Goal: Task Accomplishment & Management: Book appointment/travel/reservation

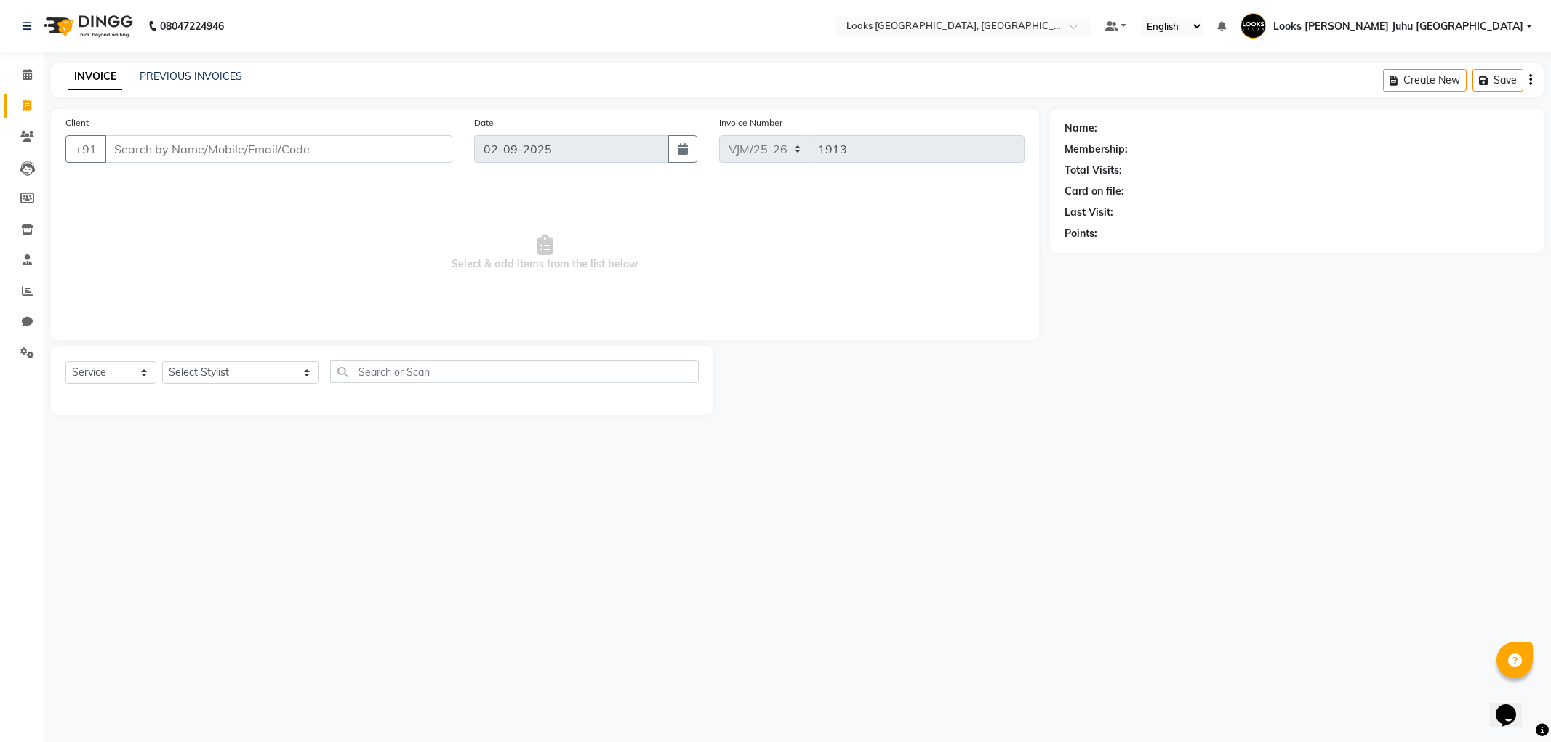
click at [26, 105] on icon at bounding box center [27, 105] width 8 height 11
select select "service"
type input "1913"
select select "8270"
click at [148, 144] on input "Client" at bounding box center [279, 149] width 348 height 28
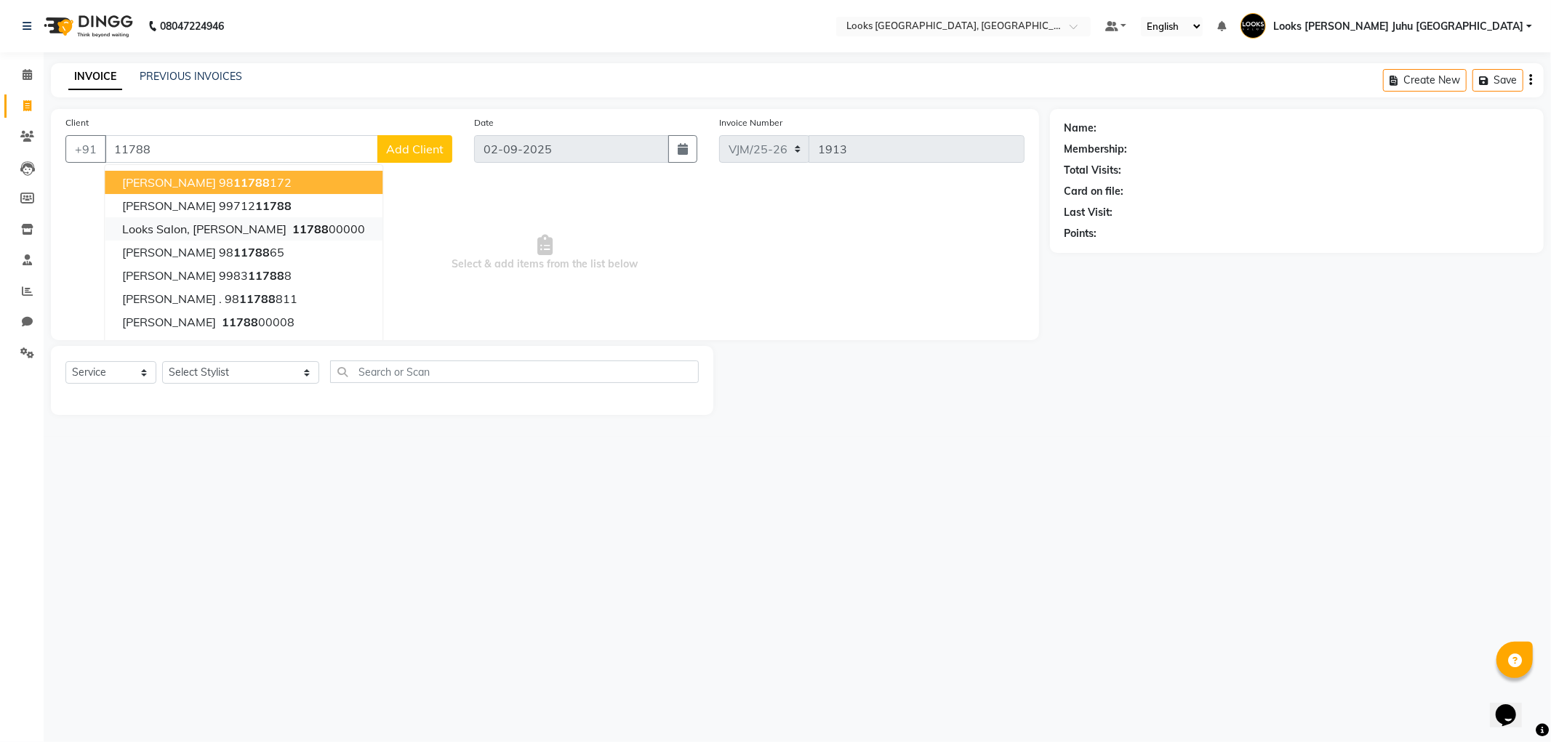
click at [329, 231] on ngb-highlight "11788 00000" at bounding box center [327, 229] width 76 height 15
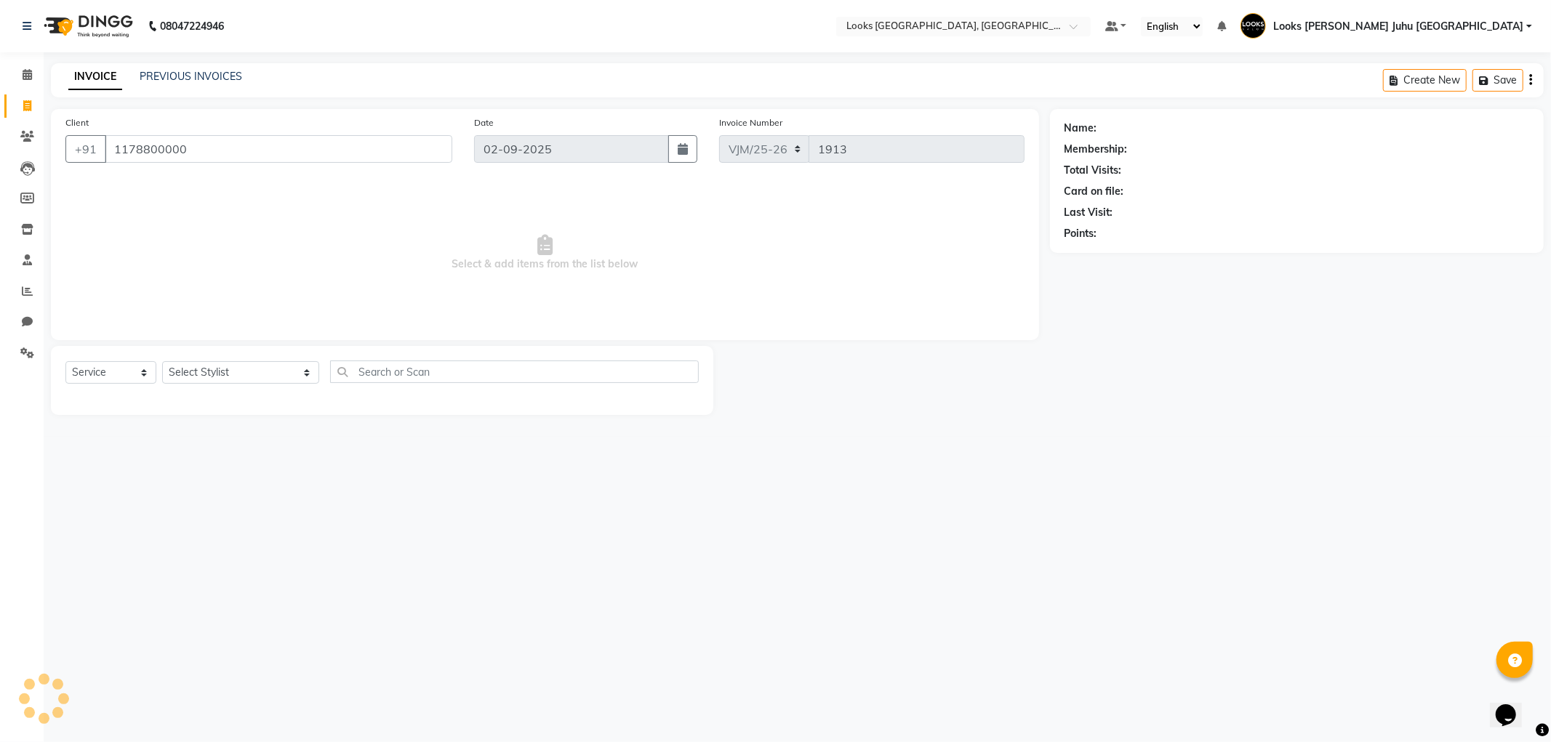
type input "1178800000"
click at [238, 380] on select "Select Stylist [PERSON_NAME] [PERSON_NAME] Chan_Mrg Counter Sales [PERSON_NAME]…" at bounding box center [240, 372] width 157 height 23
select select "1: Object"
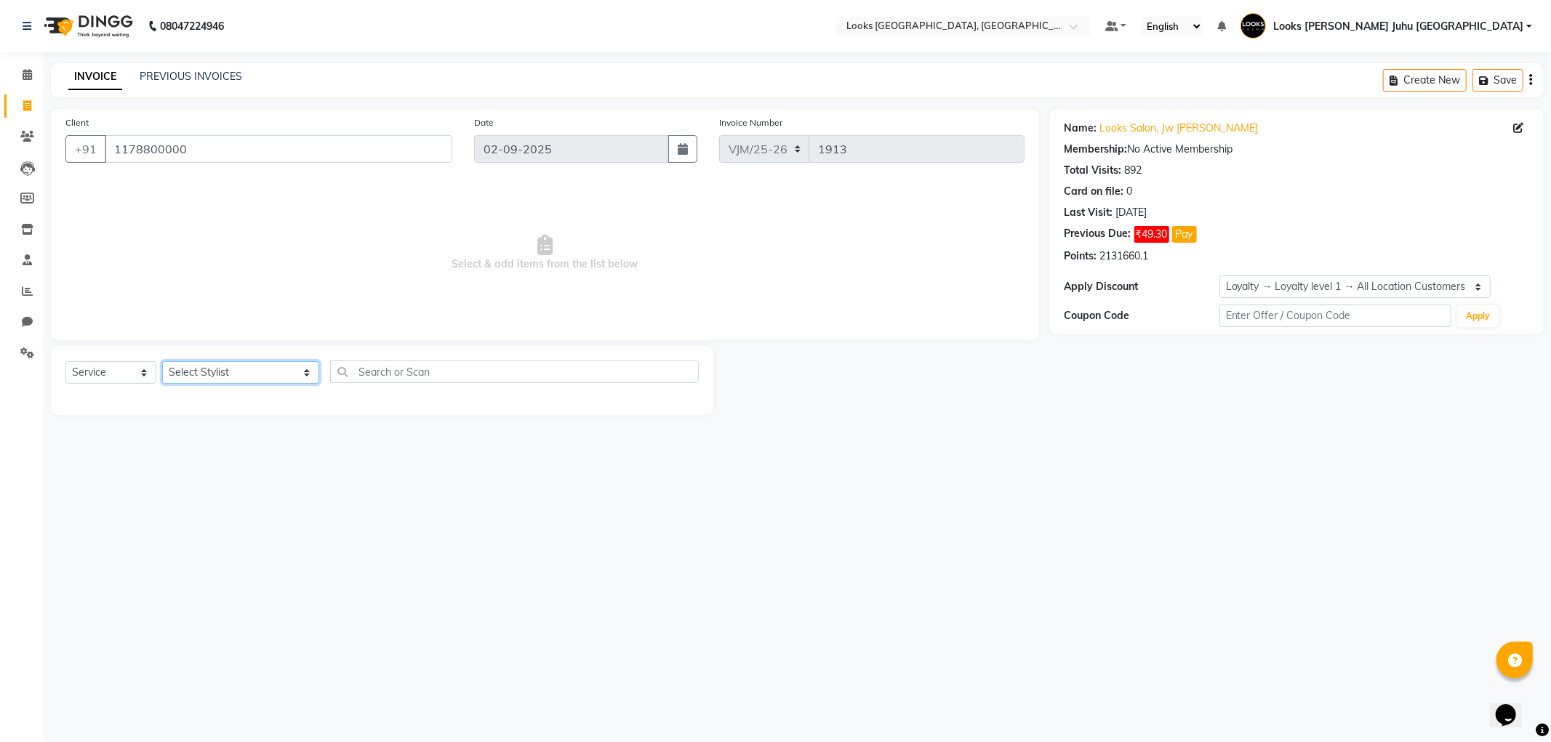
select select "23385"
click at [162, 362] on select "Select Stylist [PERSON_NAME] [PERSON_NAME] Chan_Mrg Counter Sales [PERSON_NAME]…" at bounding box center [240, 372] width 157 height 23
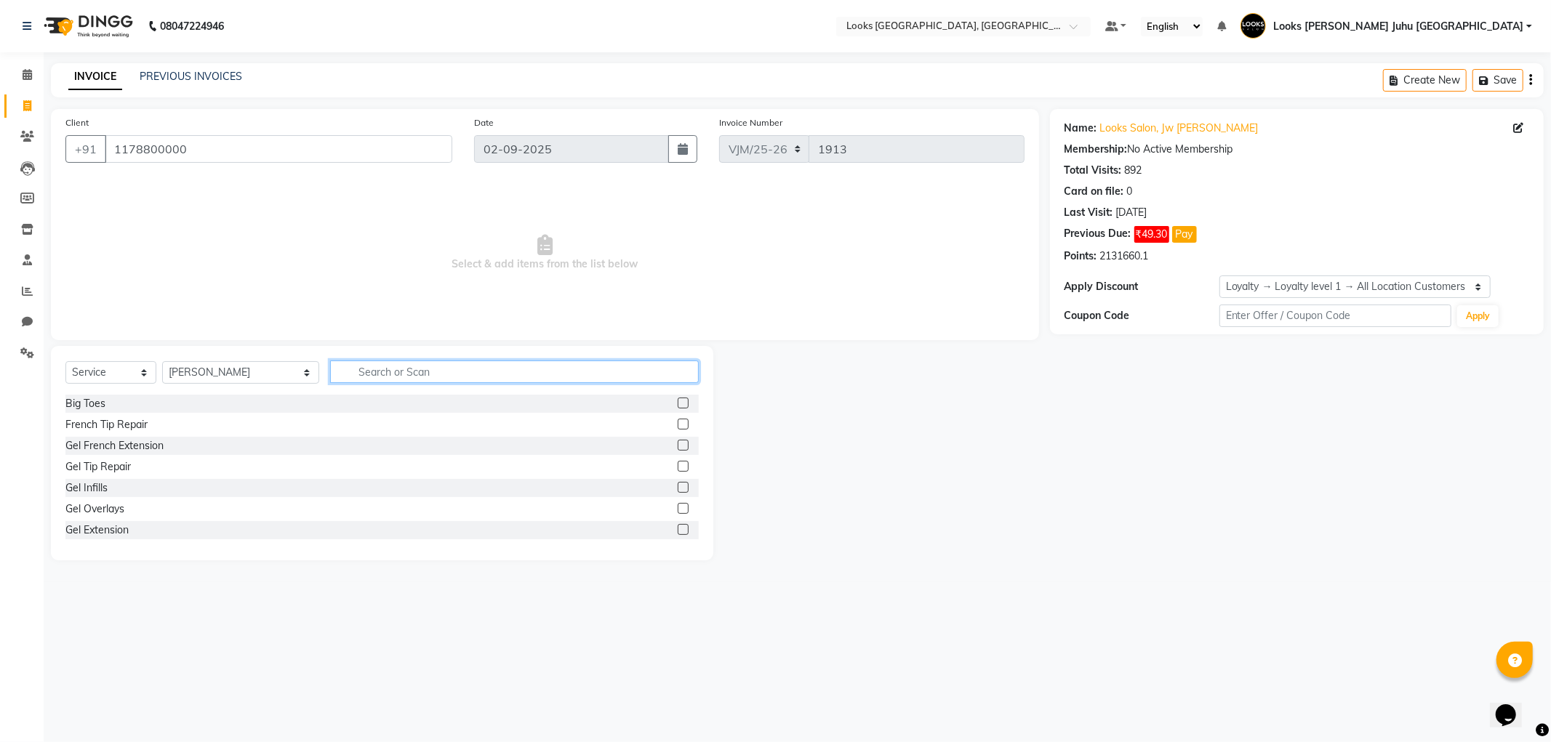
click at [404, 374] on input "text" at bounding box center [514, 372] width 368 height 23
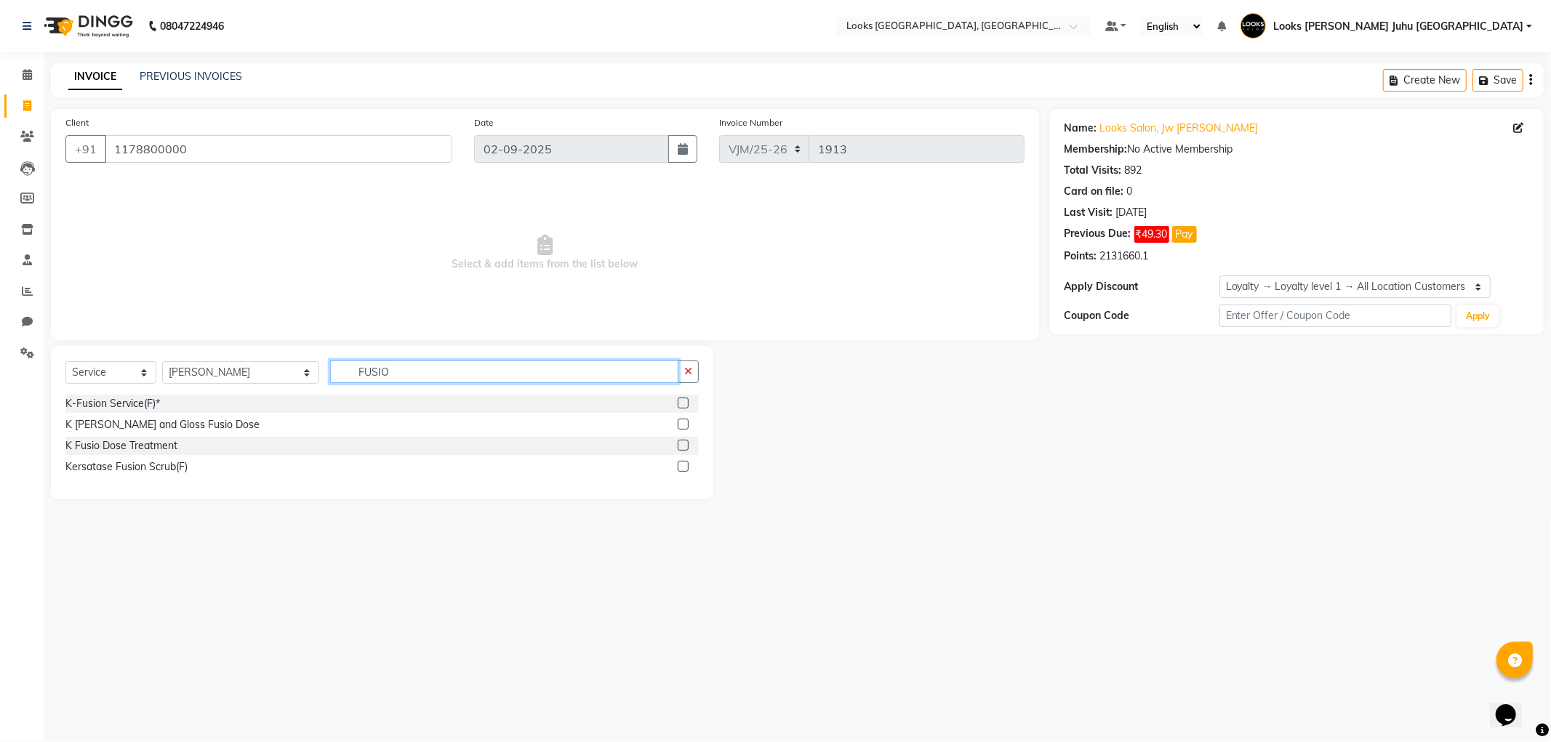
type input "FUSIO"
click at [105, 451] on div "K Fusio Dose Treatment" at bounding box center [121, 445] width 112 height 15
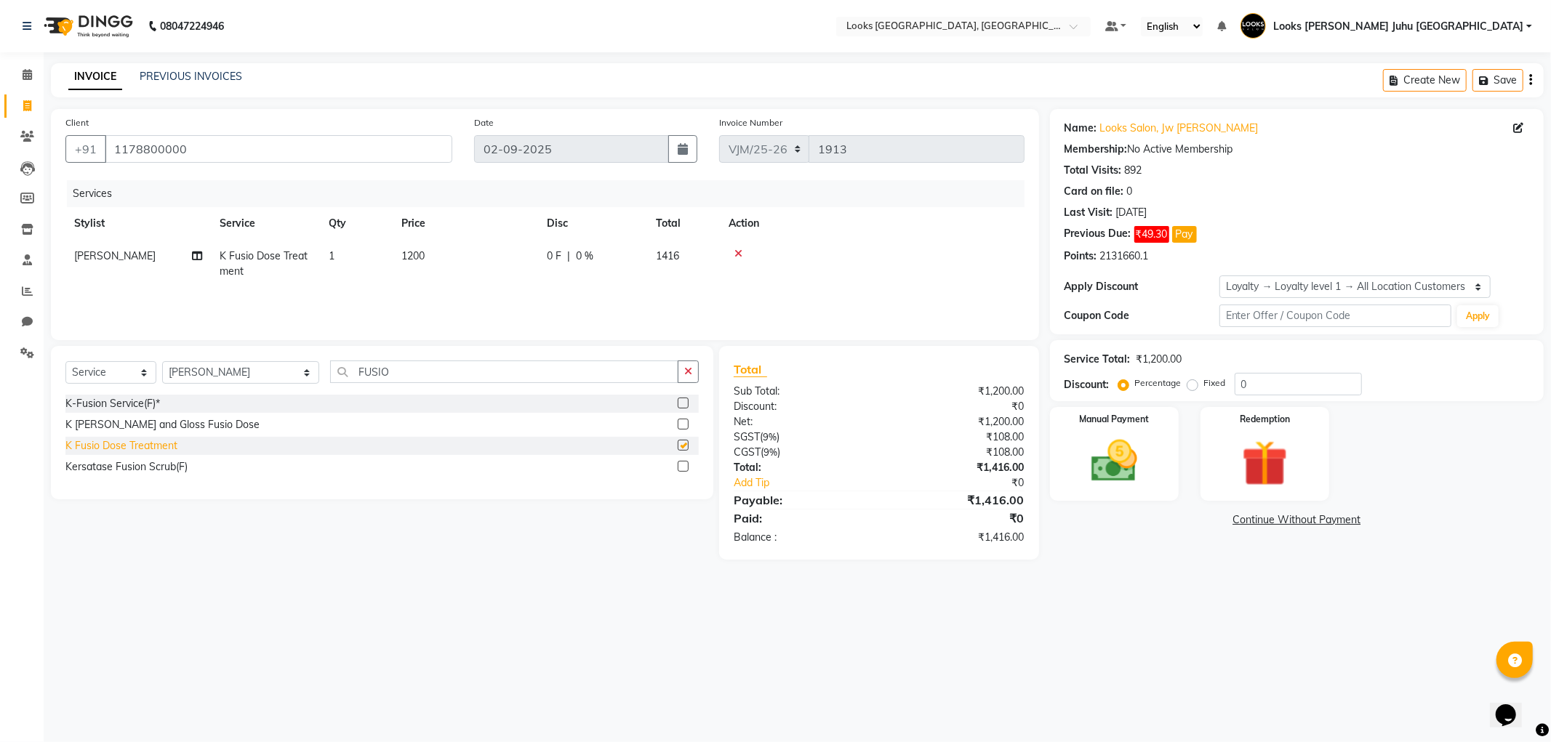
checkbox input "false"
click at [432, 263] on td "1200" at bounding box center [465, 264] width 145 height 48
select select "23385"
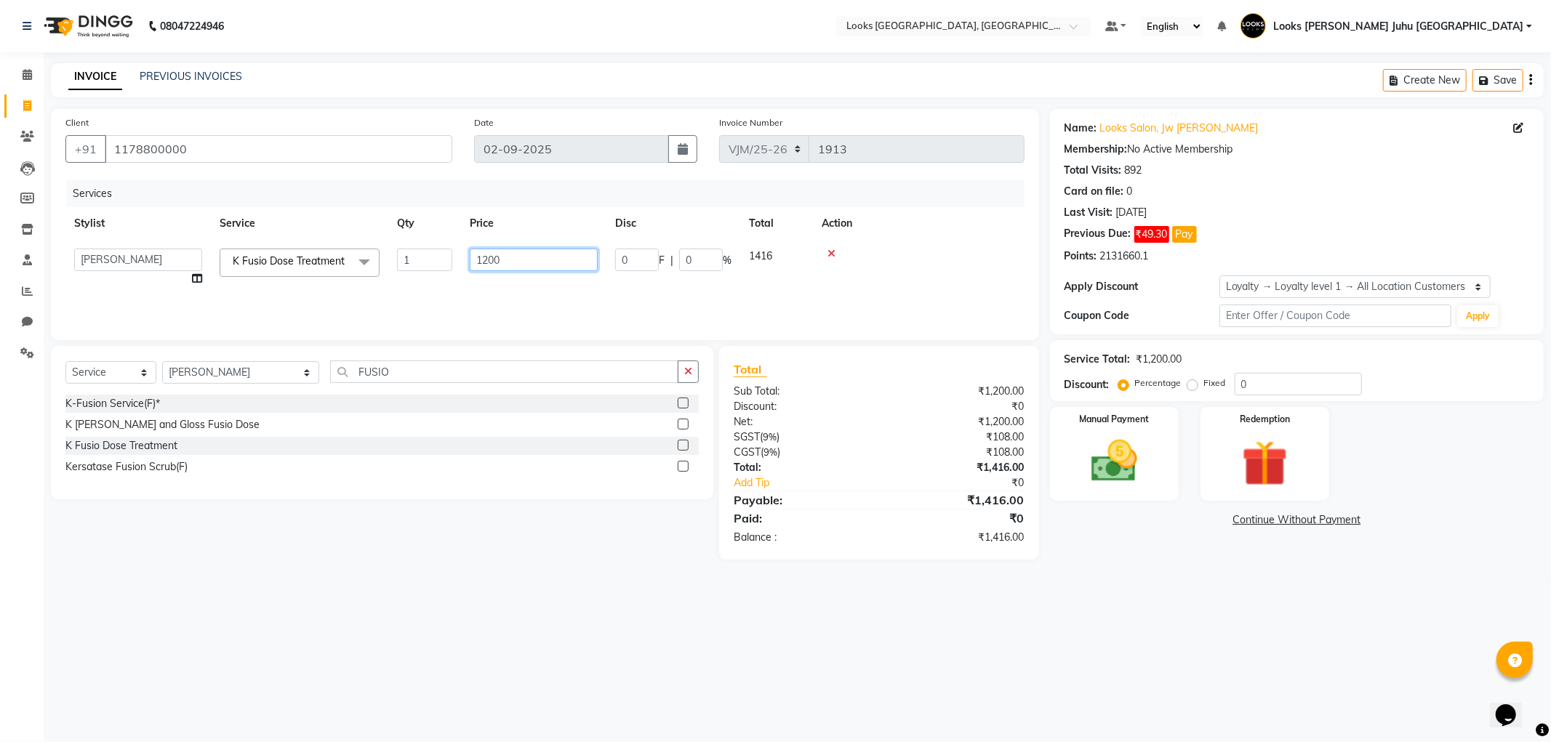
click at [527, 260] on input "1200" at bounding box center [534, 260] width 128 height 23
type input "1"
type input "3500"
click at [1157, 606] on div "08047224946 Select Location × Looks Juhu Marriott, [GEOGRAPHIC_DATA], [GEOGRAPH…" at bounding box center [775, 371] width 1551 height 742
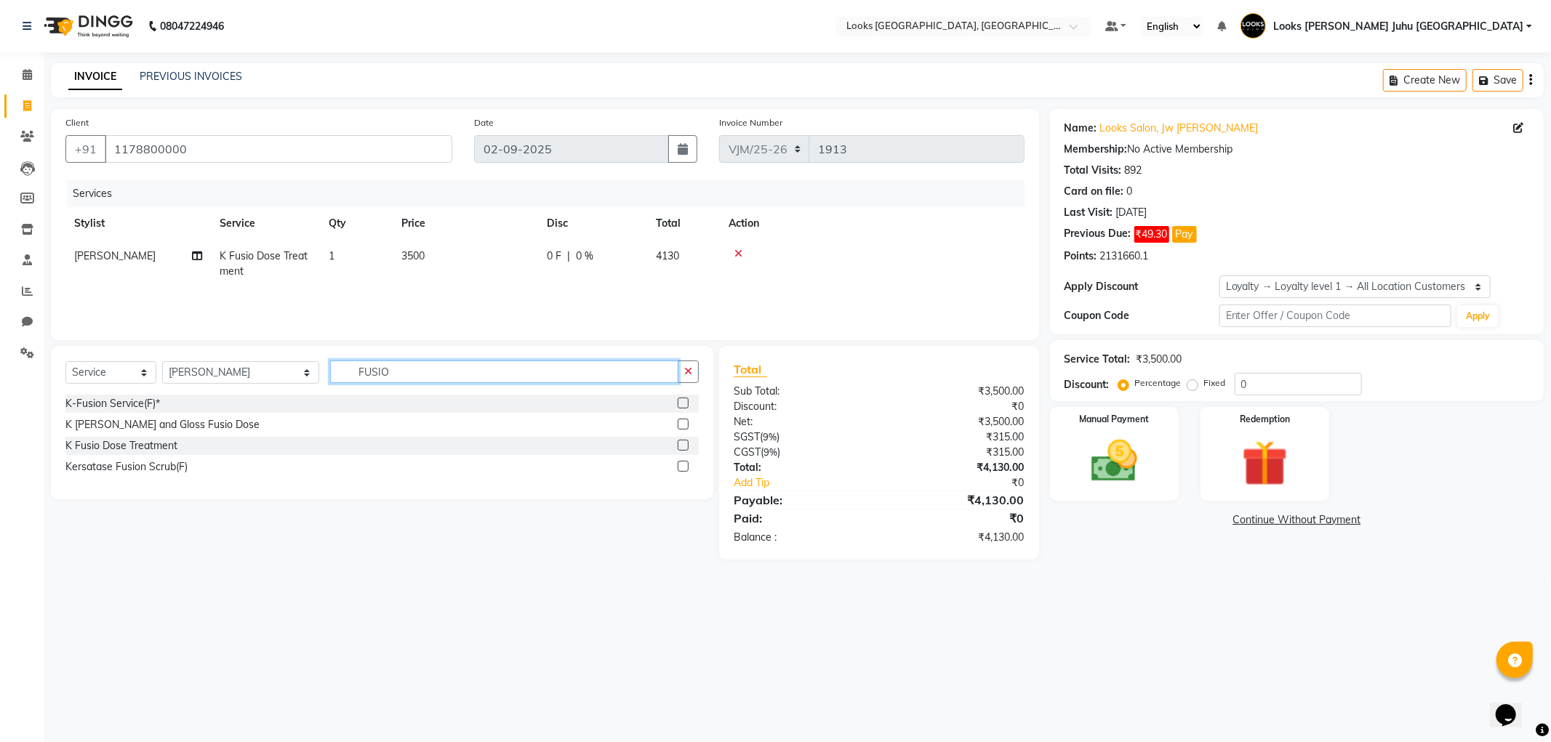
click at [405, 377] on input "FUSIO" at bounding box center [504, 372] width 348 height 23
type input "F"
type input "BLOW"
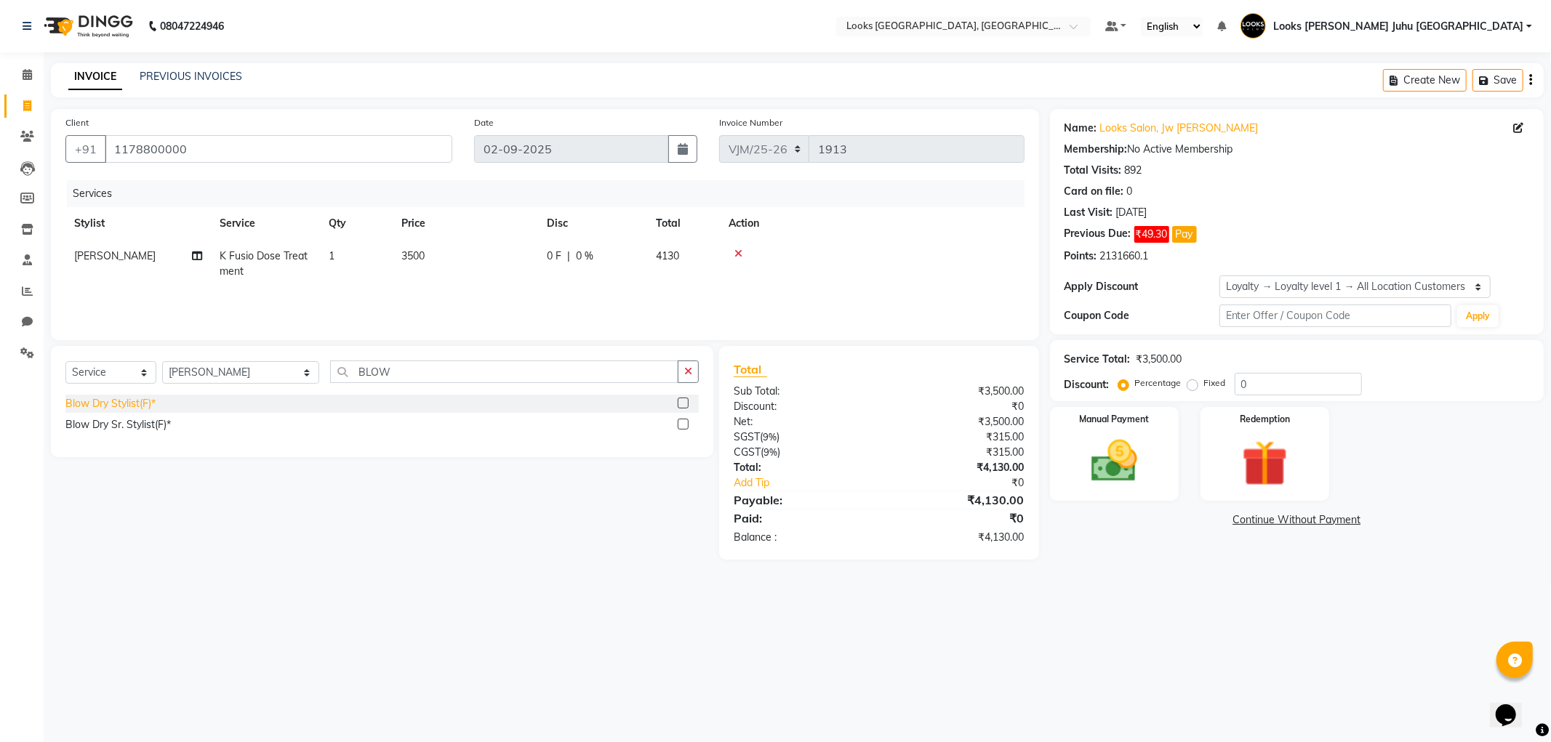
click at [119, 404] on div "Blow Dry Stylist(F)*" at bounding box center [110, 403] width 90 height 15
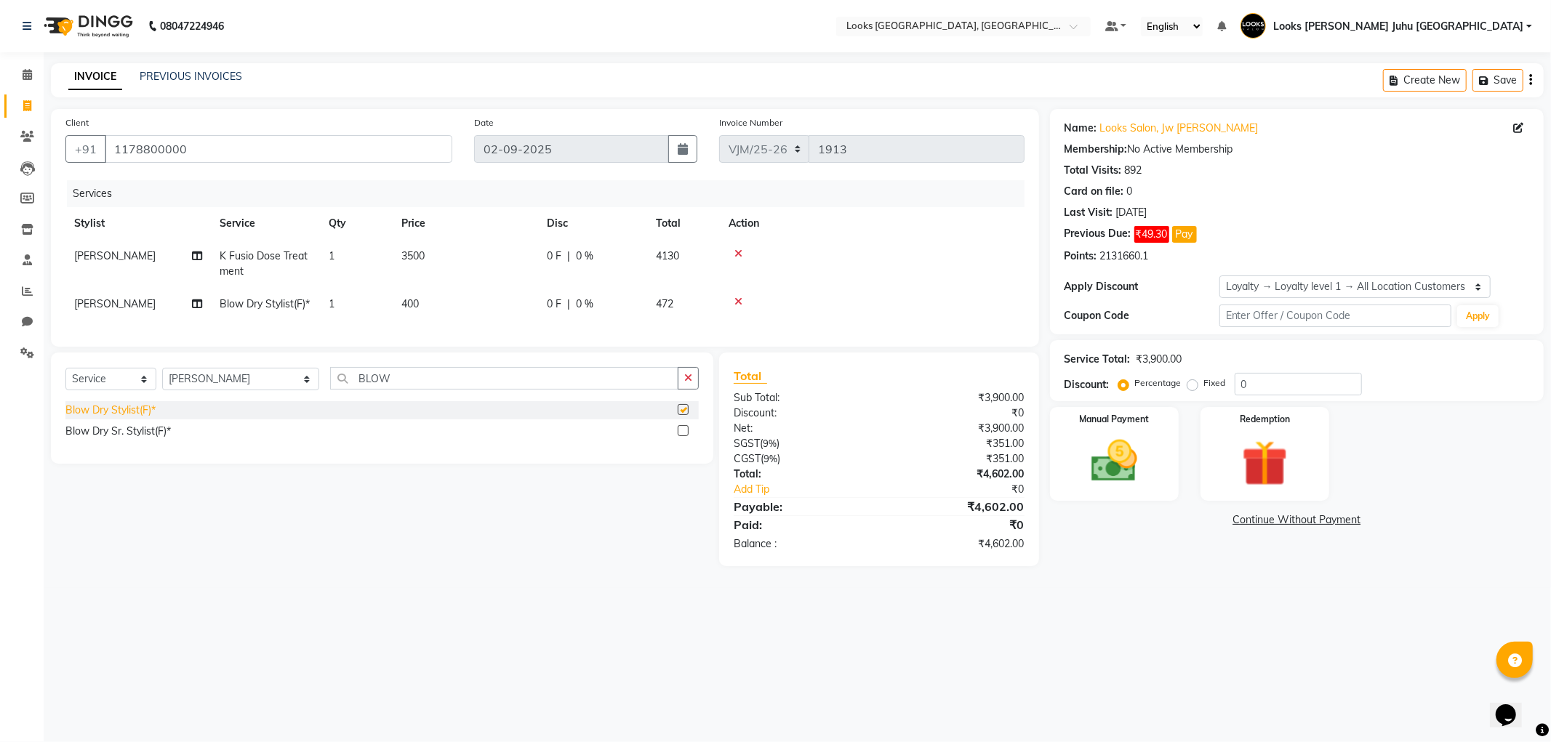
checkbox input "false"
click at [446, 308] on td "400" at bounding box center [465, 304] width 145 height 33
select select "23385"
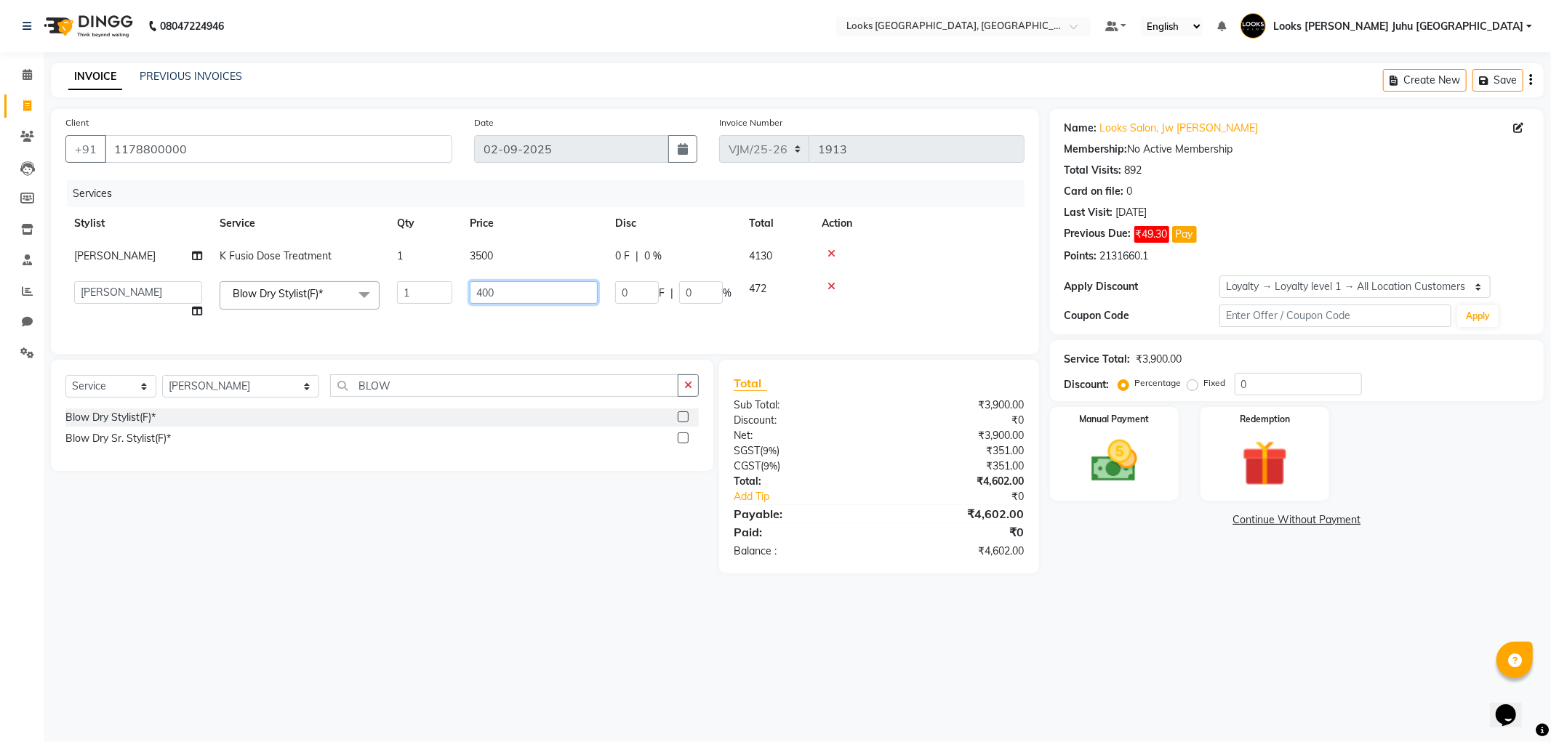
click at [527, 296] on input "400" at bounding box center [534, 292] width 128 height 23
type input "4"
type input "2000"
click at [1209, 622] on div "08047224946 Select Location × Looks Juhu Marriott, [GEOGRAPHIC_DATA], [GEOGRAPH…" at bounding box center [775, 371] width 1551 height 742
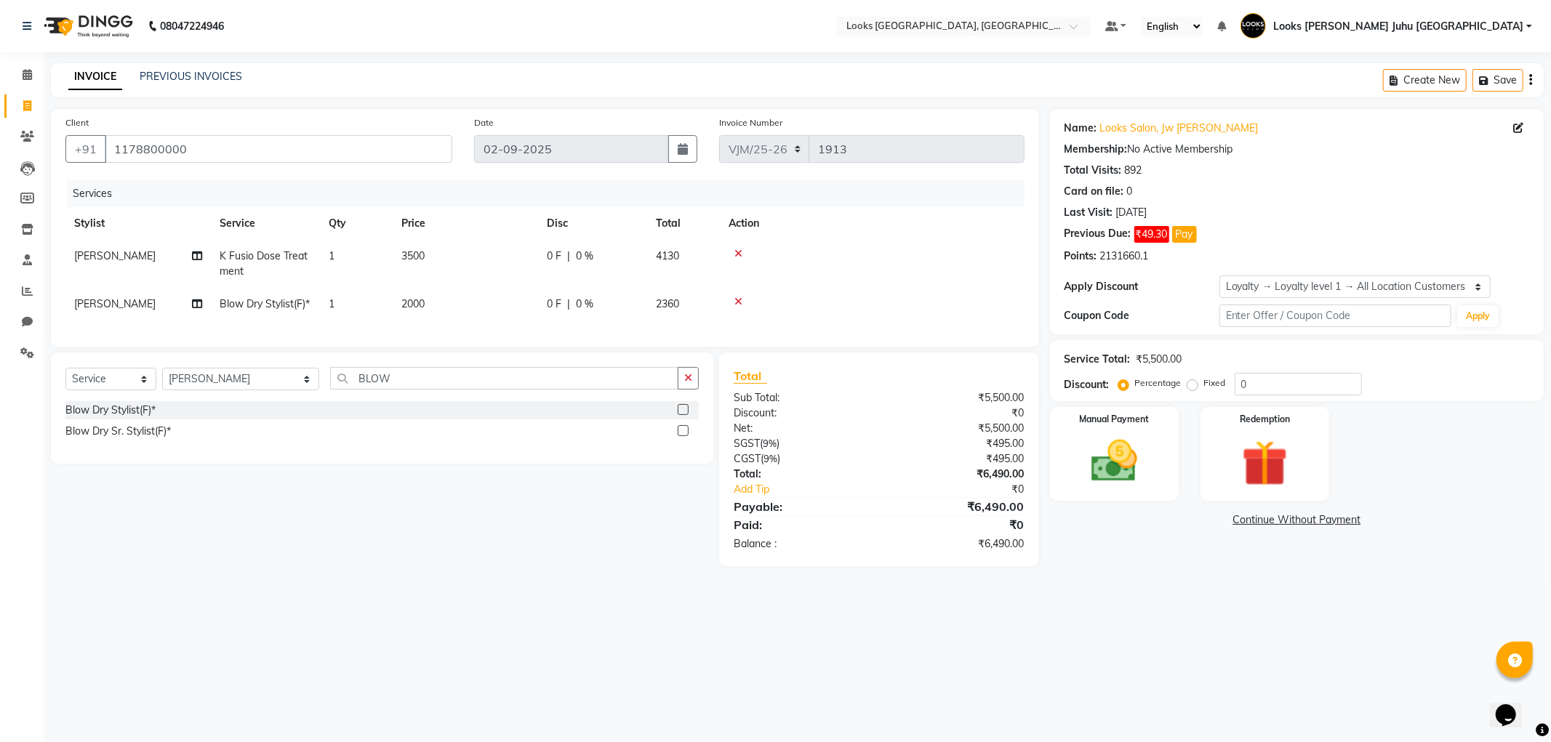
click at [1217, 638] on div "08047224946 Select Location × Looks Juhu Marriott, [GEOGRAPHIC_DATA], [GEOGRAPH…" at bounding box center [775, 371] width 1551 height 742
click at [1116, 458] on img at bounding box center [1114, 461] width 75 height 53
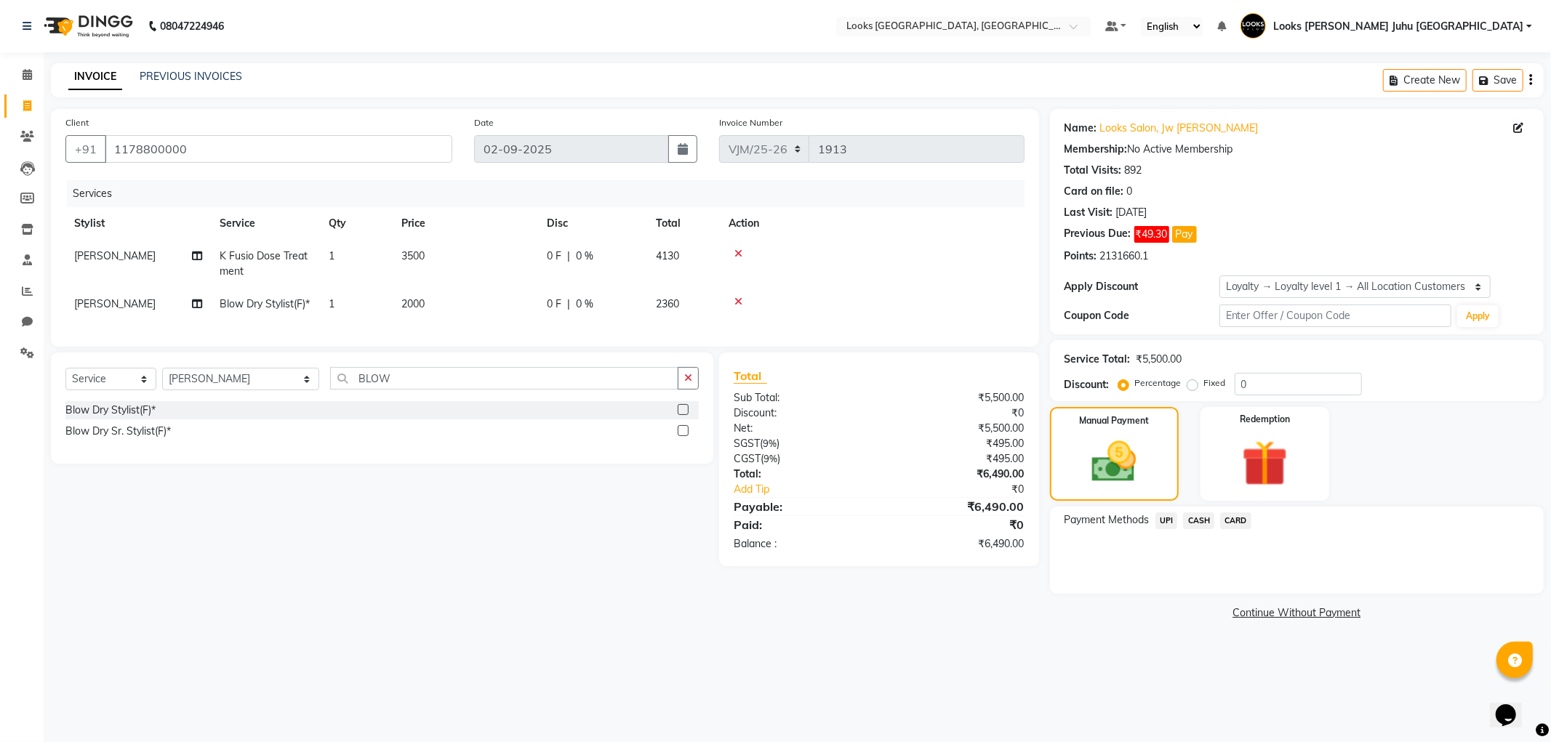
click at [1164, 522] on span "UPI" at bounding box center [1166, 521] width 23 height 17
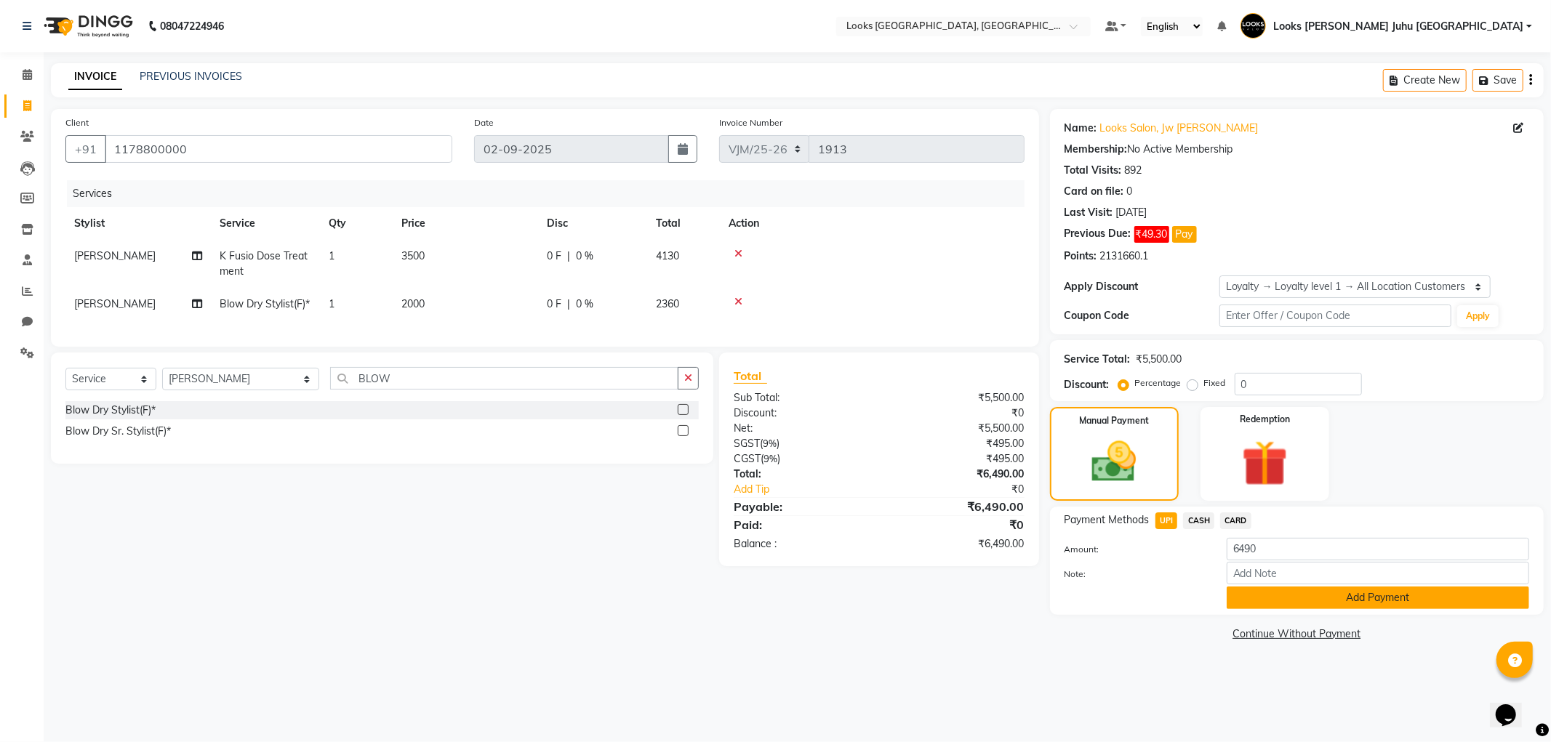
click at [1382, 600] on button "Add Payment" at bounding box center [1378, 598] width 303 height 23
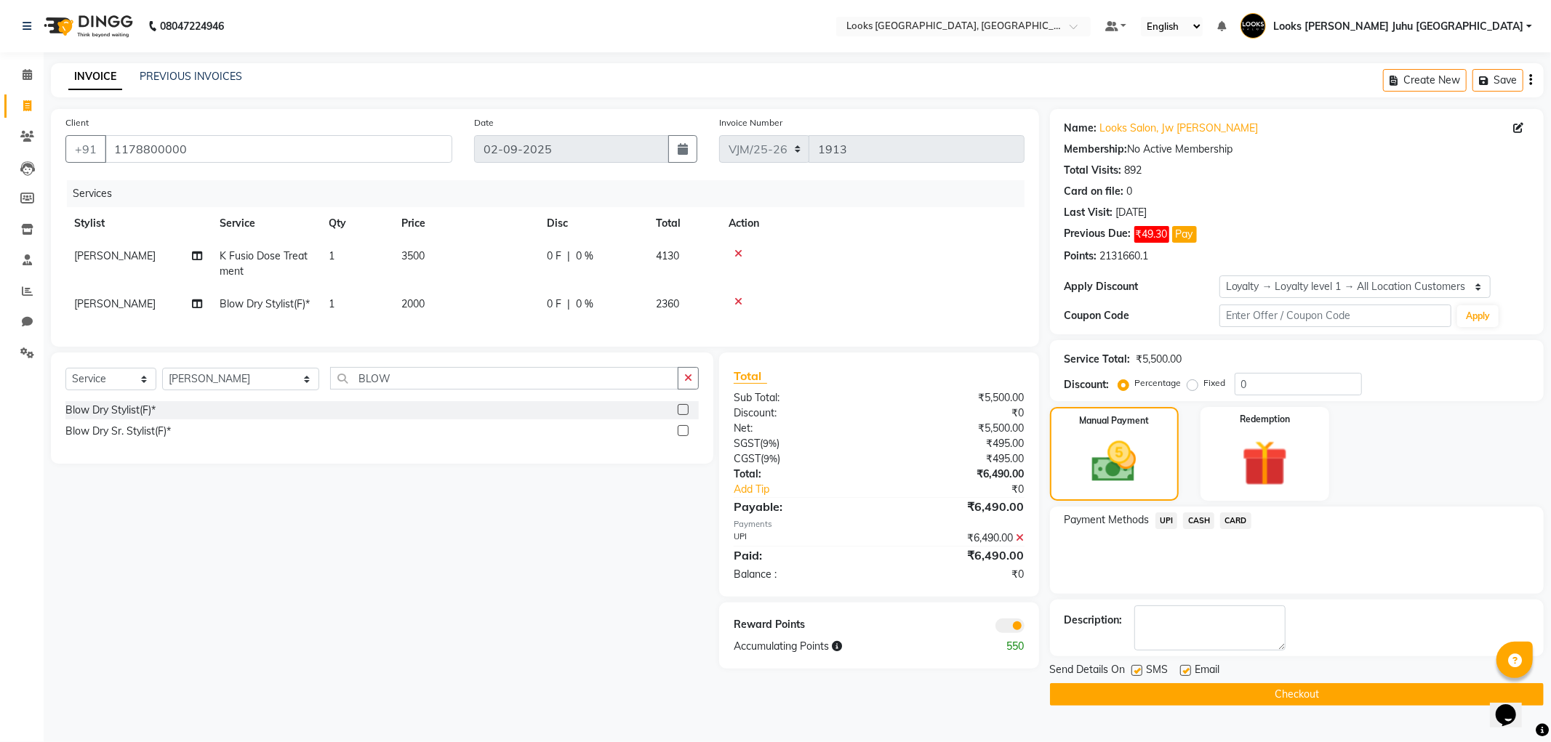
click at [1318, 701] on button "Checkout" at bounding box center [1297, 695] width 494 height 23
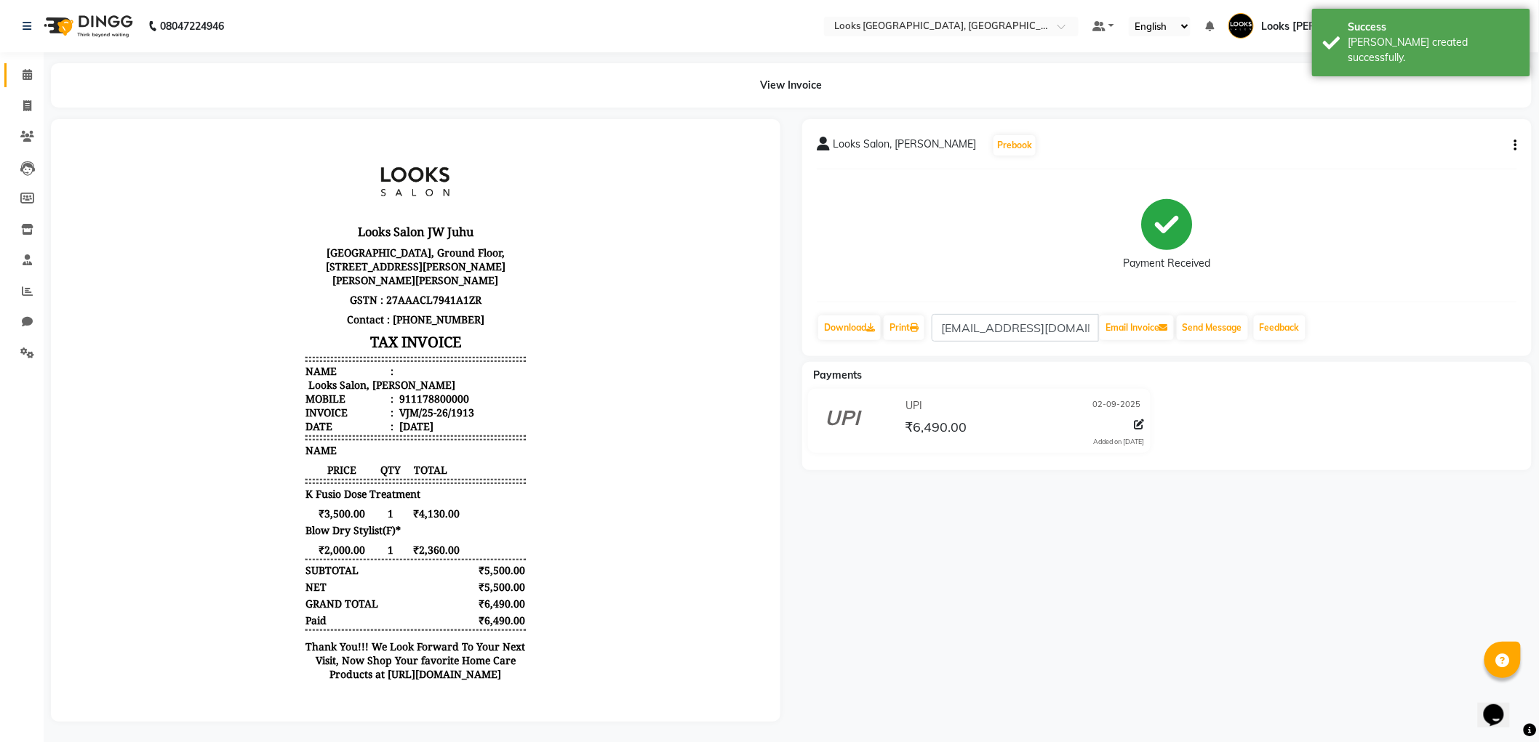
click at [25, 76] on icon at bounding box center [27, 74] width 9 height 11
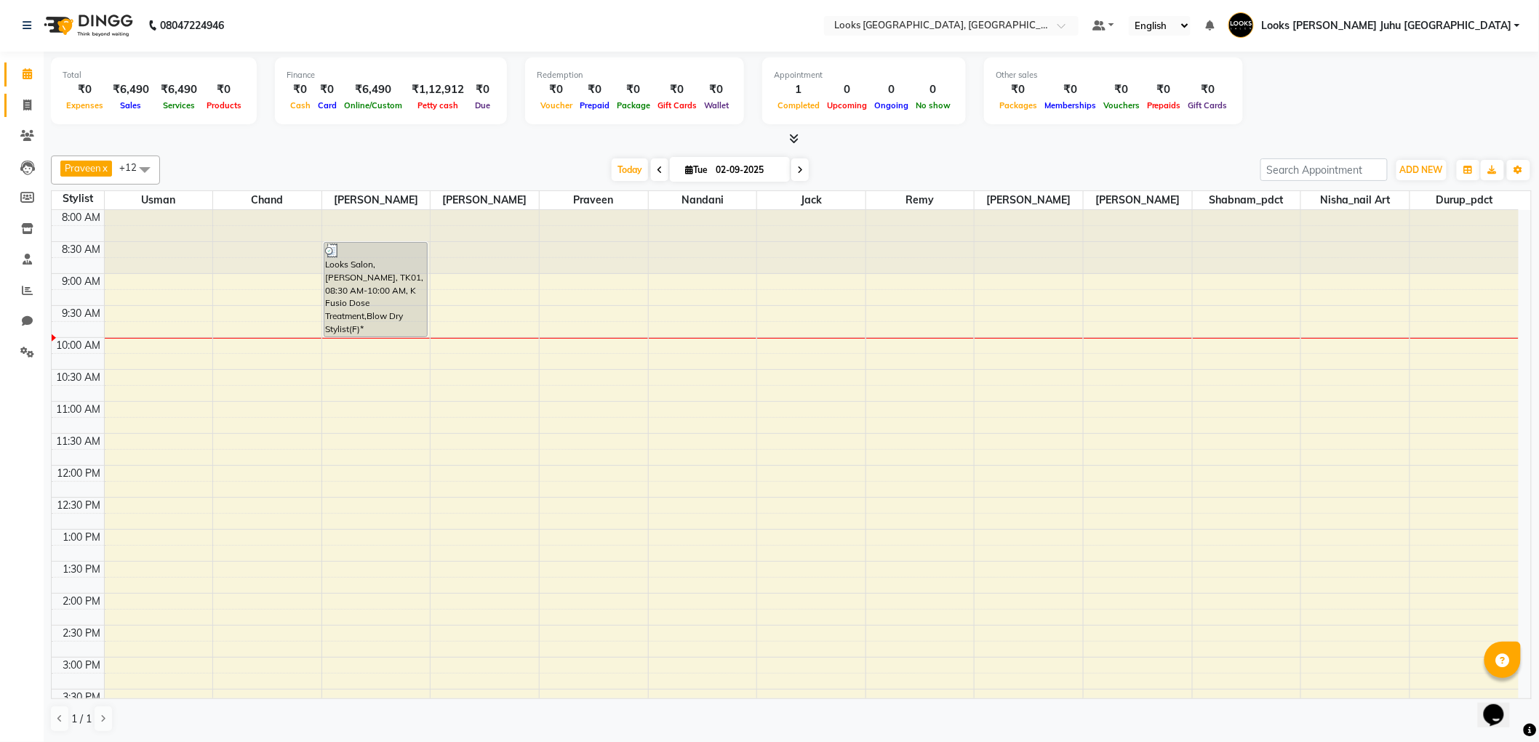
click at [31, 106] on icon at bounding box center [27, 105] width 8 height 11
select select "service"
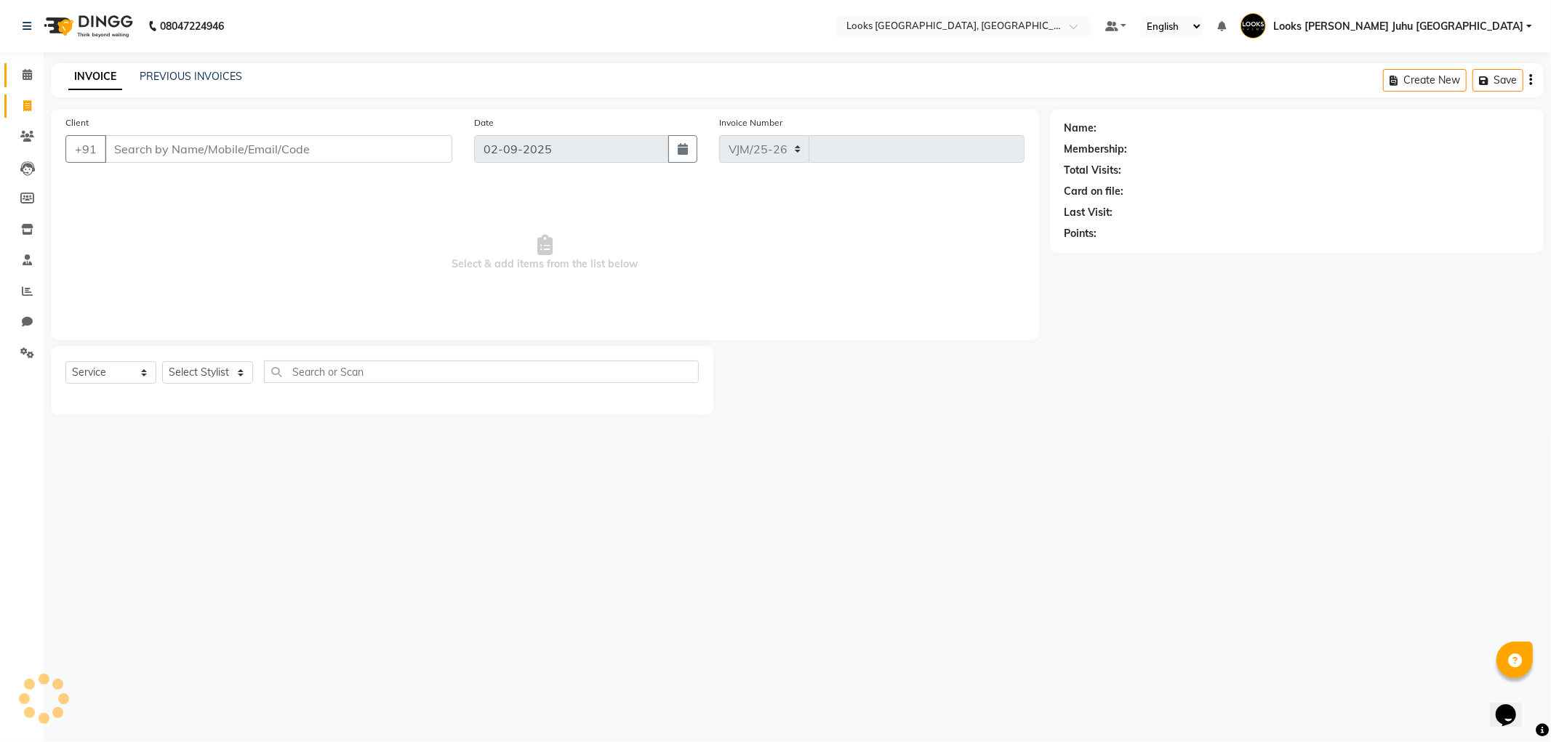
select select "8270"
type input "1914"
click at [38, 133] on span at bounding box center [27, 137] width 25 height 17
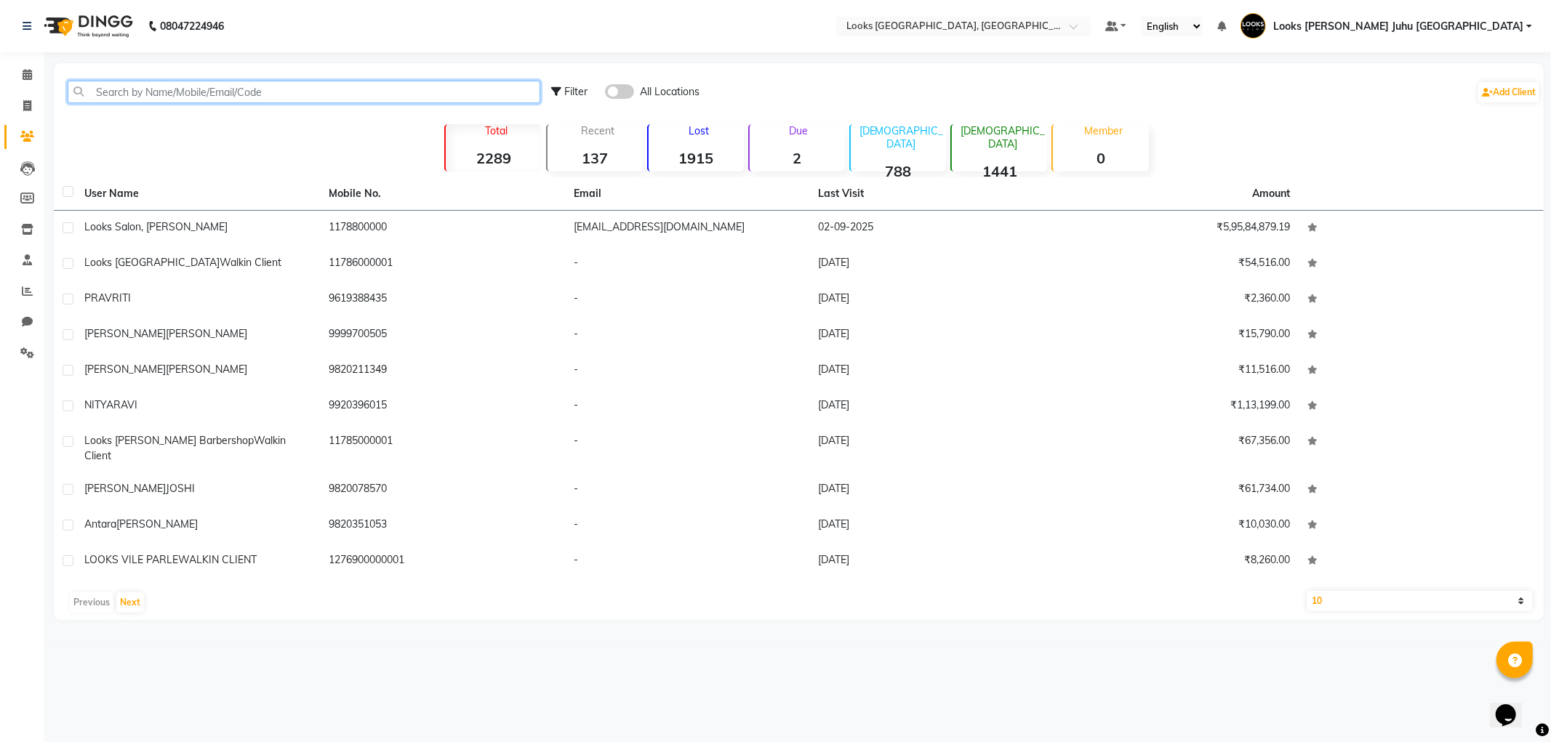
click at [196, 92] on input "text" at bounding box center [304, 92] width 473 height 23
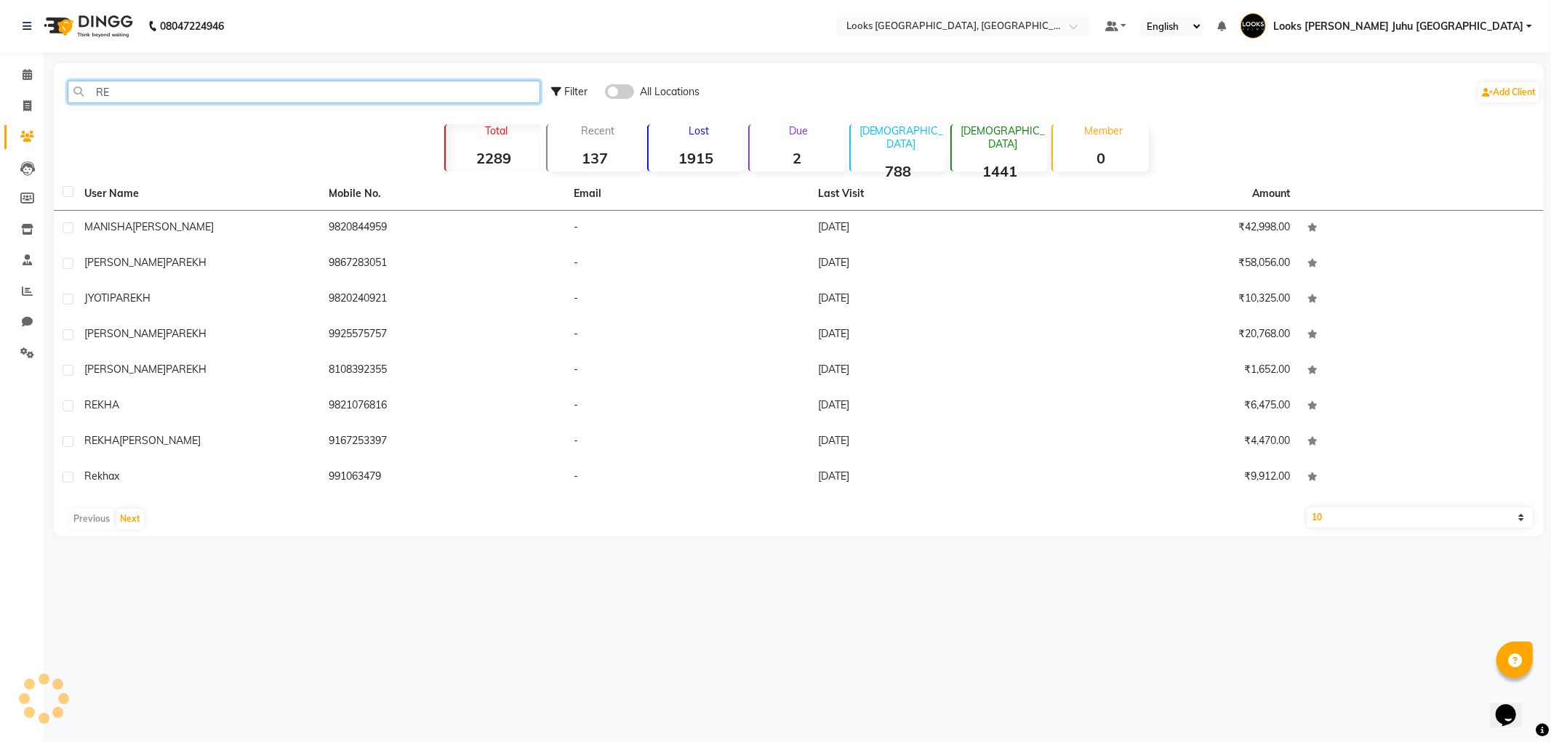
type input "R"
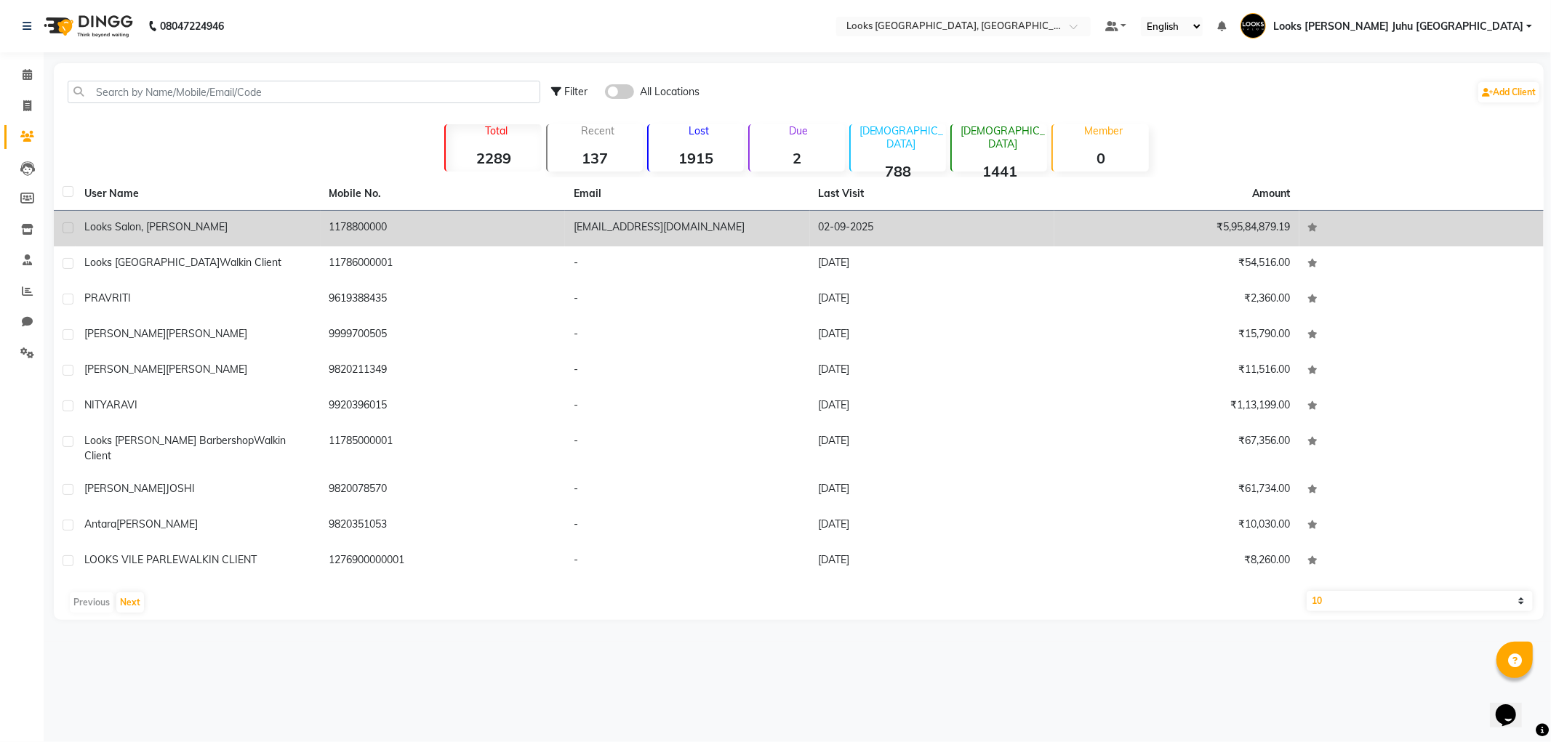
click at [593, 223] on td "[EMAIL_ADDRESS][DOMAIN_NAME]" at bounding box center [687, 229] width 245 height 36
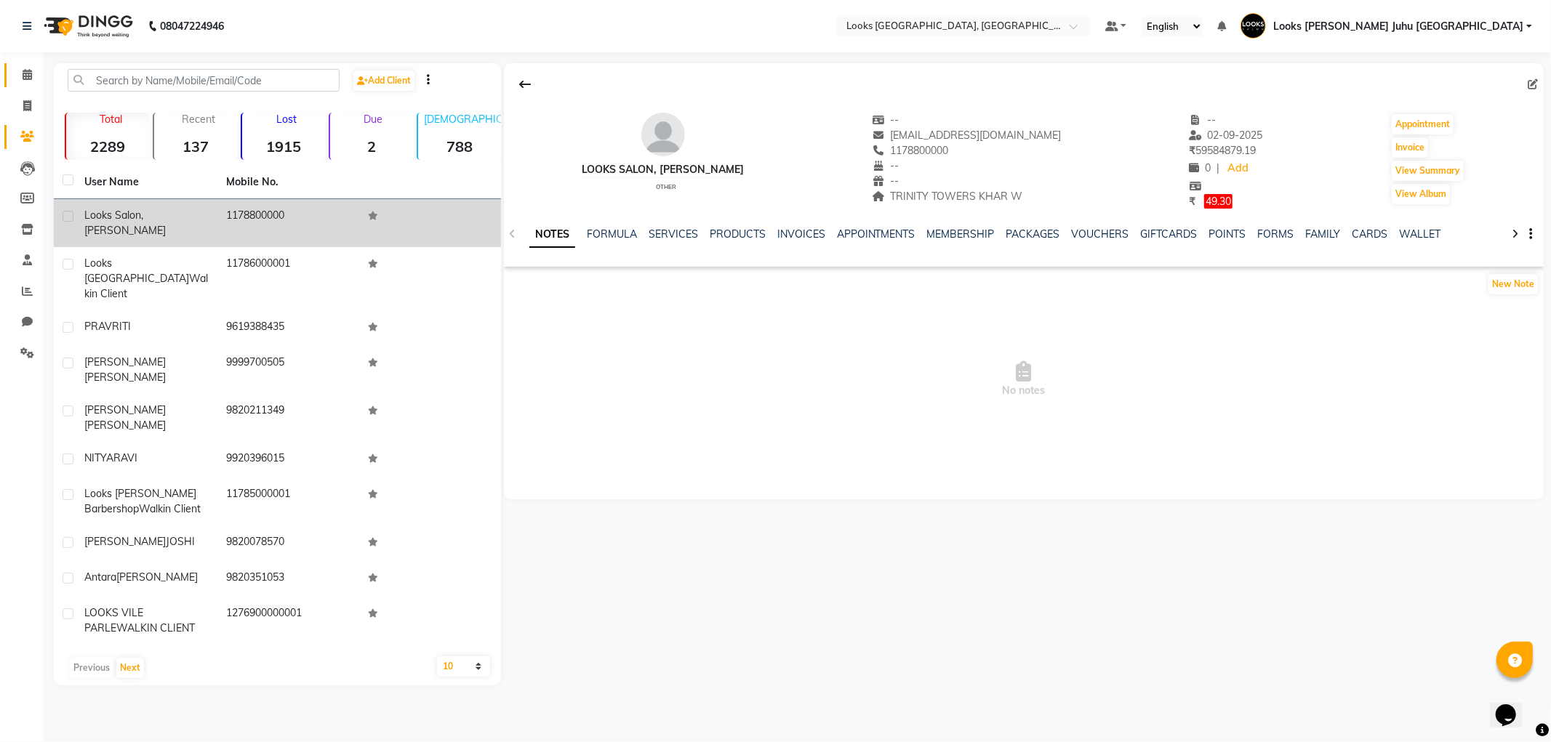
click at [27, 74] on icon at bounding box center [27, 74] width 9 height 11
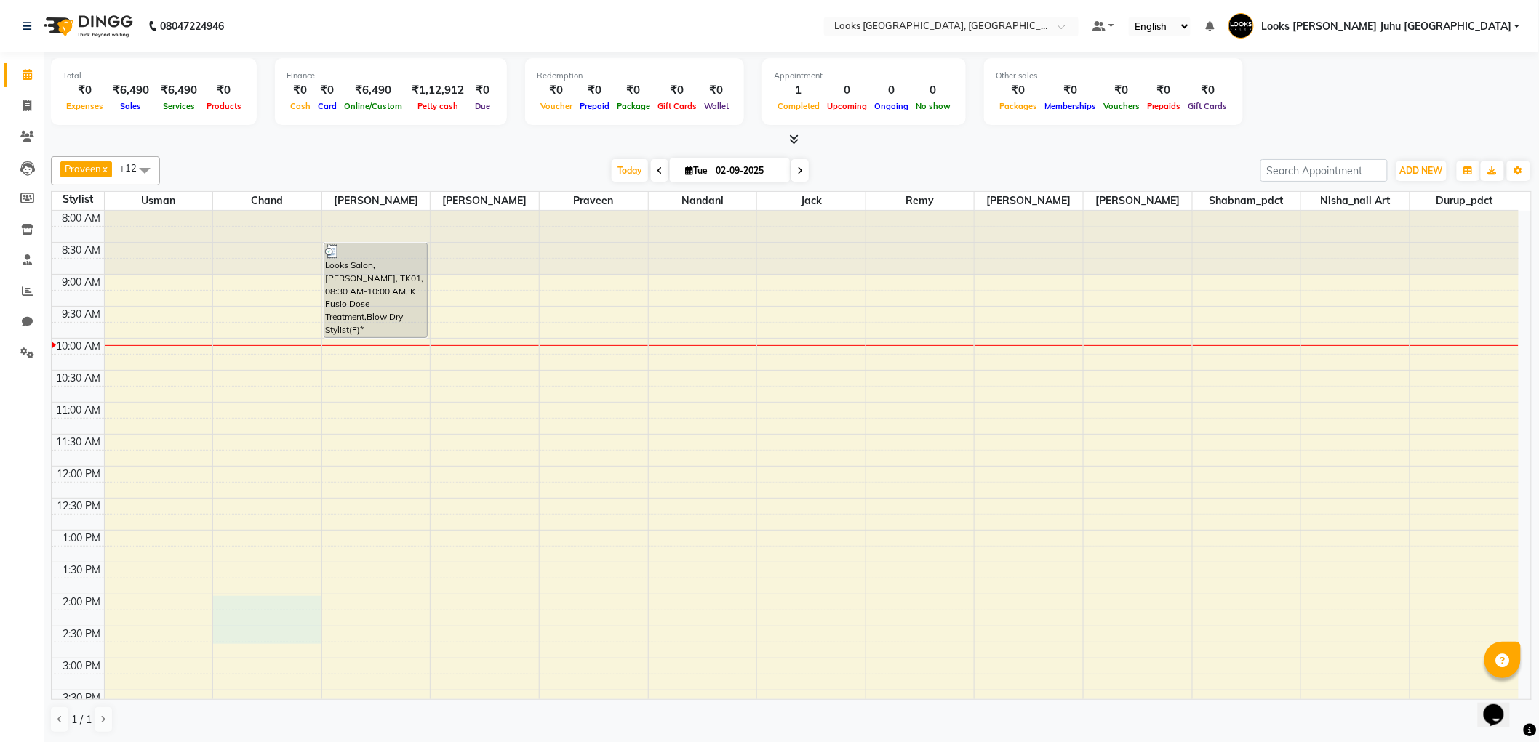
drag, startPoint x: 252, startPoint y: 601, endPoint x: 255, endPoint y: 636, distance: 35.0
click at [255, 636] on div "8:00 AM 8:30 AM 9:00 AM 9:30 AM 10:00 AM 10:30 AM 11:00 AM 11:30 AM 12:00 PM 12…" at bounding box center [785, 690] width 1467 height 959
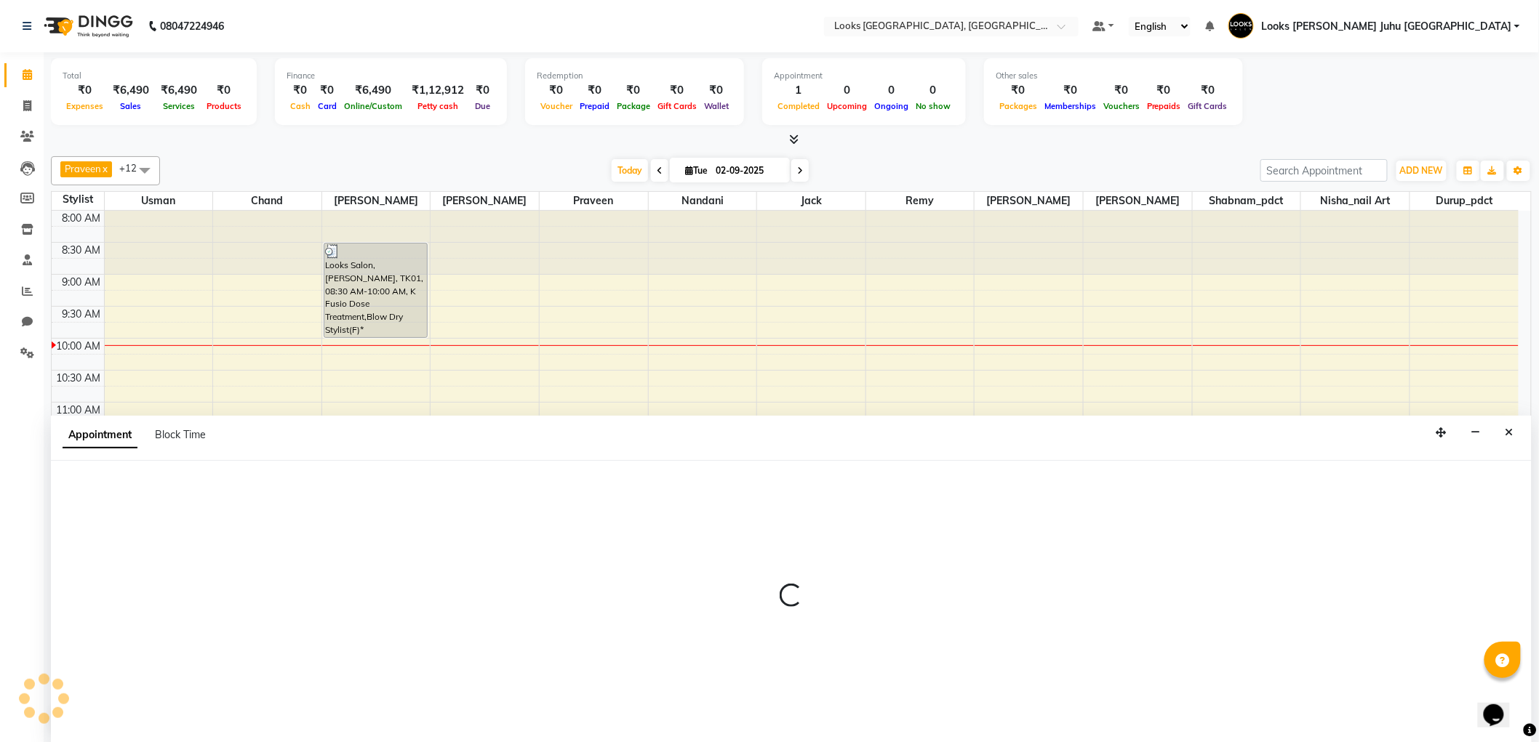
select select "65706"
select select "tentative"
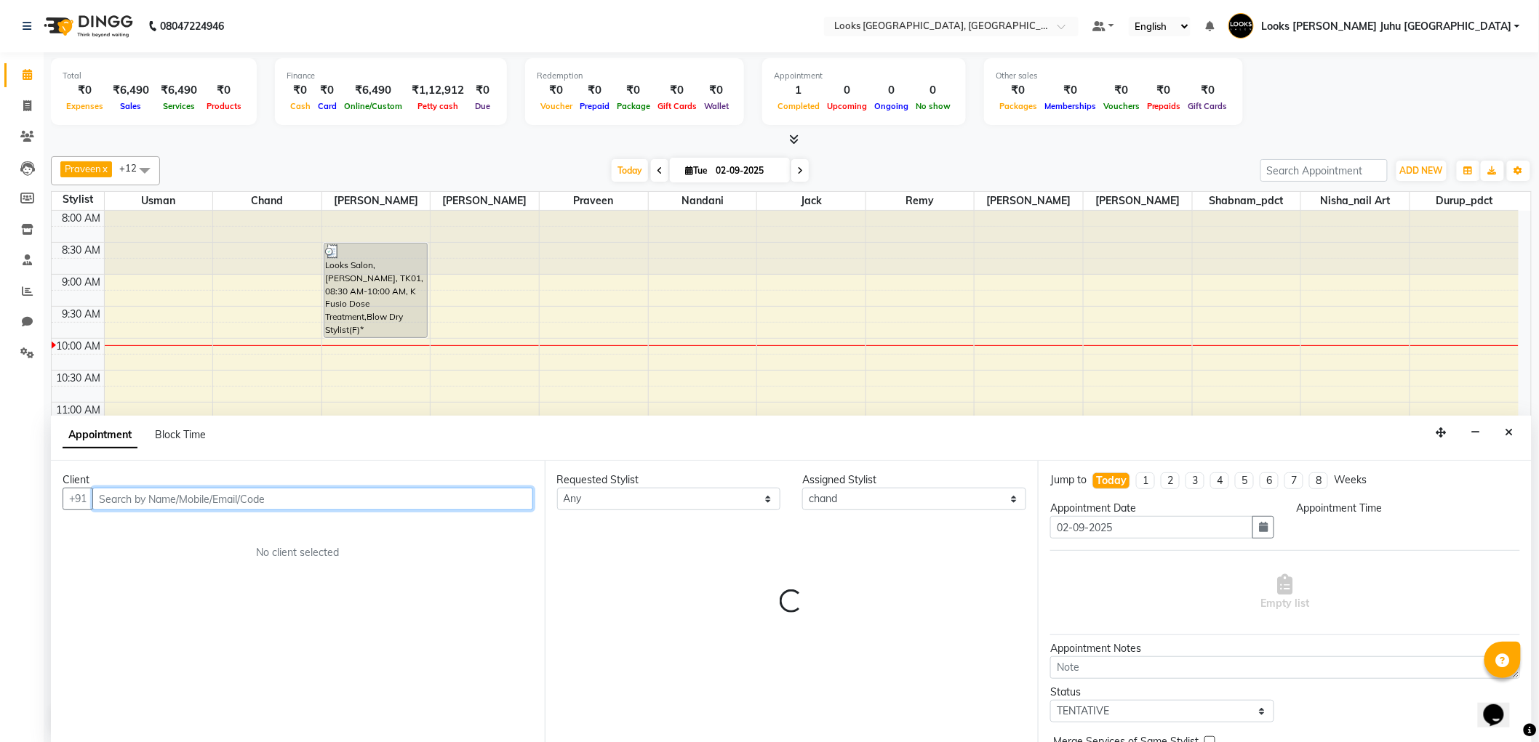
select select "840"
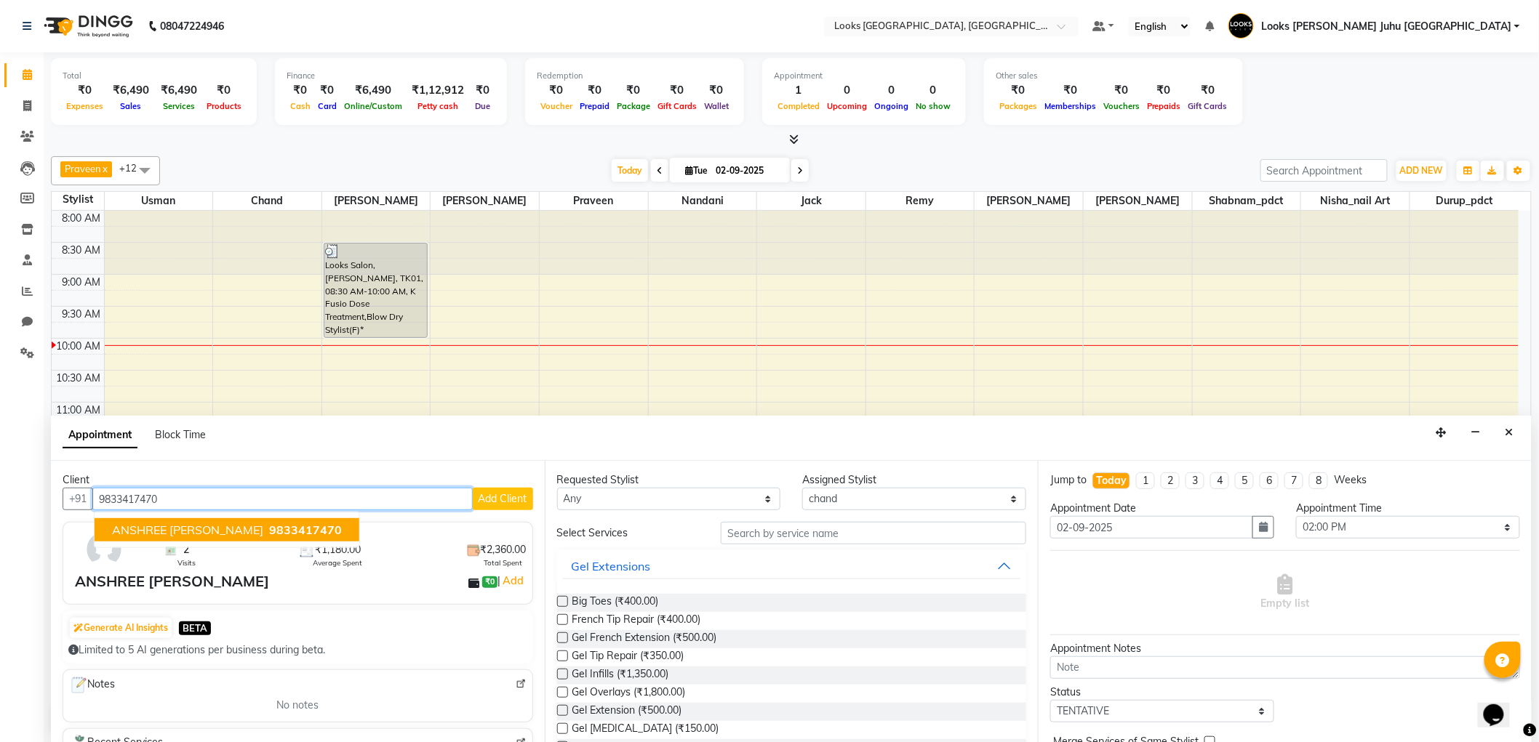
click at [220, 534] on span "ANSHREE [PERSON_NAME]" at bounding box center [187, 530] width 151 height 15
type input "9833417470"
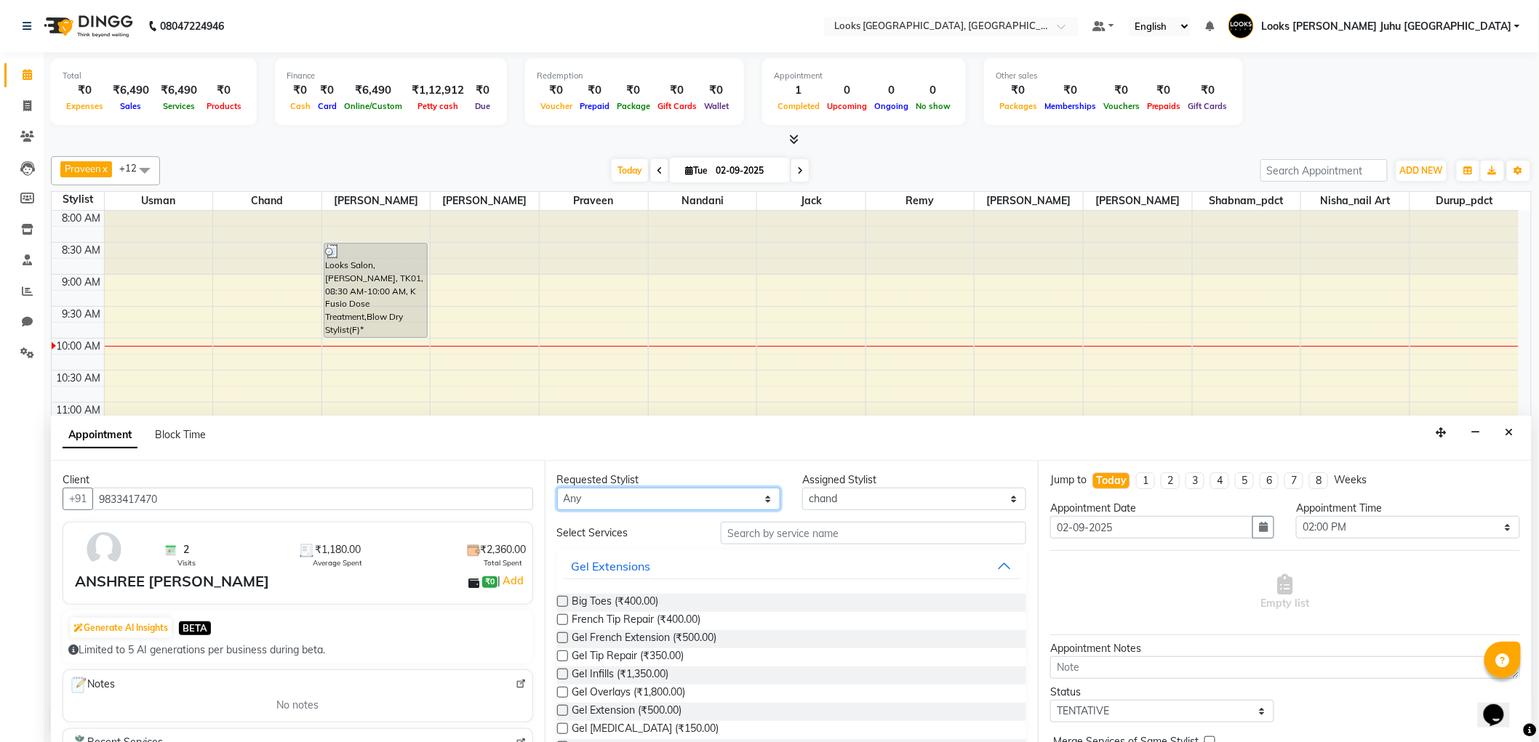
click at [711, 505] on select "Any [PERSON_NAME] [PERSON_NAME] Chan_Mrg Counter Sales [PERSON_NAME] DEEPAK Dur…" at bounding box center [669, 499] width 224 height 23
select select "65706"
click at [557, 488] on select "Any [PERSON_NAME] [PERSON_NAME] Chan_Mrg Counter Sales [PERSON_NAME] DEEPAK Dur…" at bounding box center [669, 499] width 224 height 23
click at [809, 533] on input "text" at bounding box center [873, 533] width 305 height 23
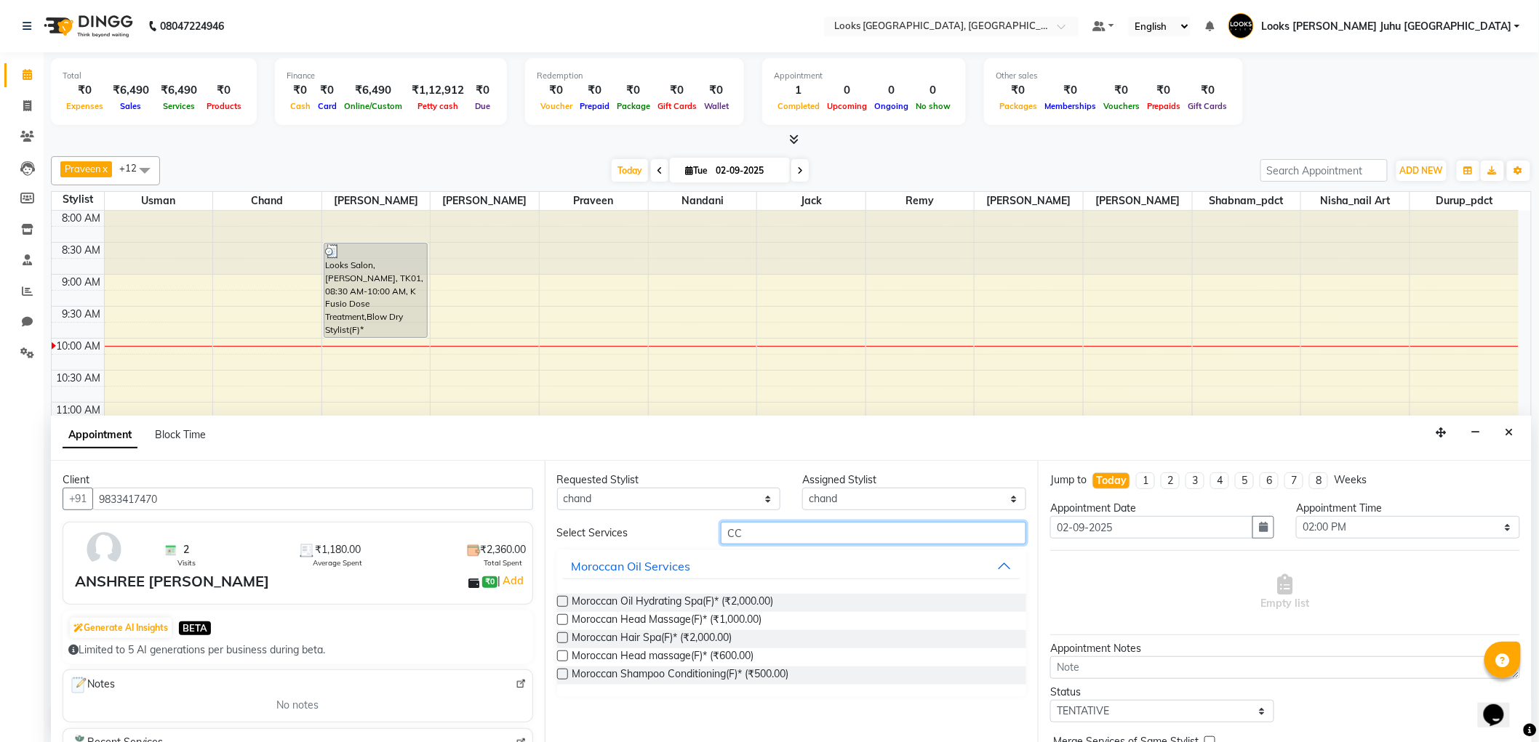
type input "C"
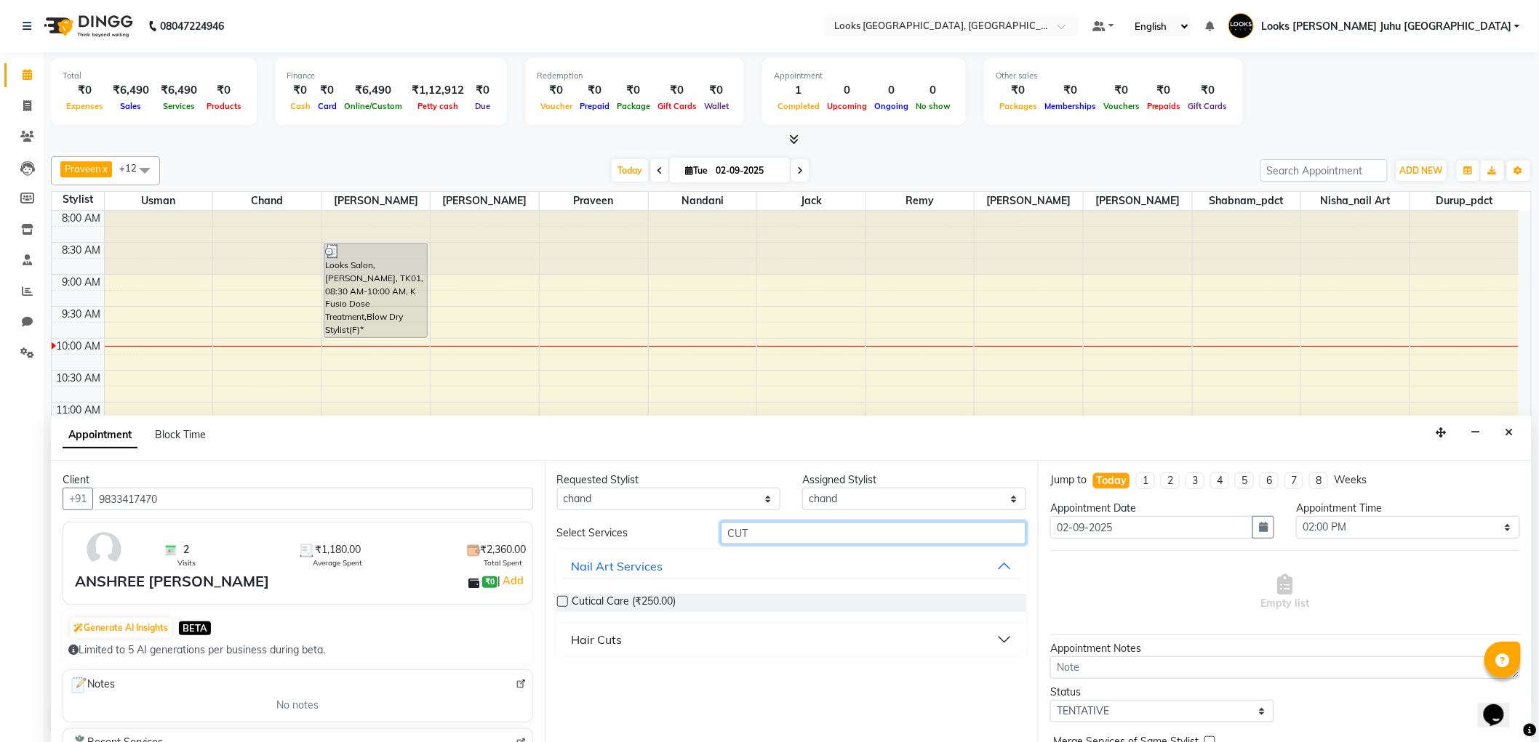
type input "CUT"
click at [612, 641] on div "Hair Cuts" at bounding box center [597, 639] width 51 height 17
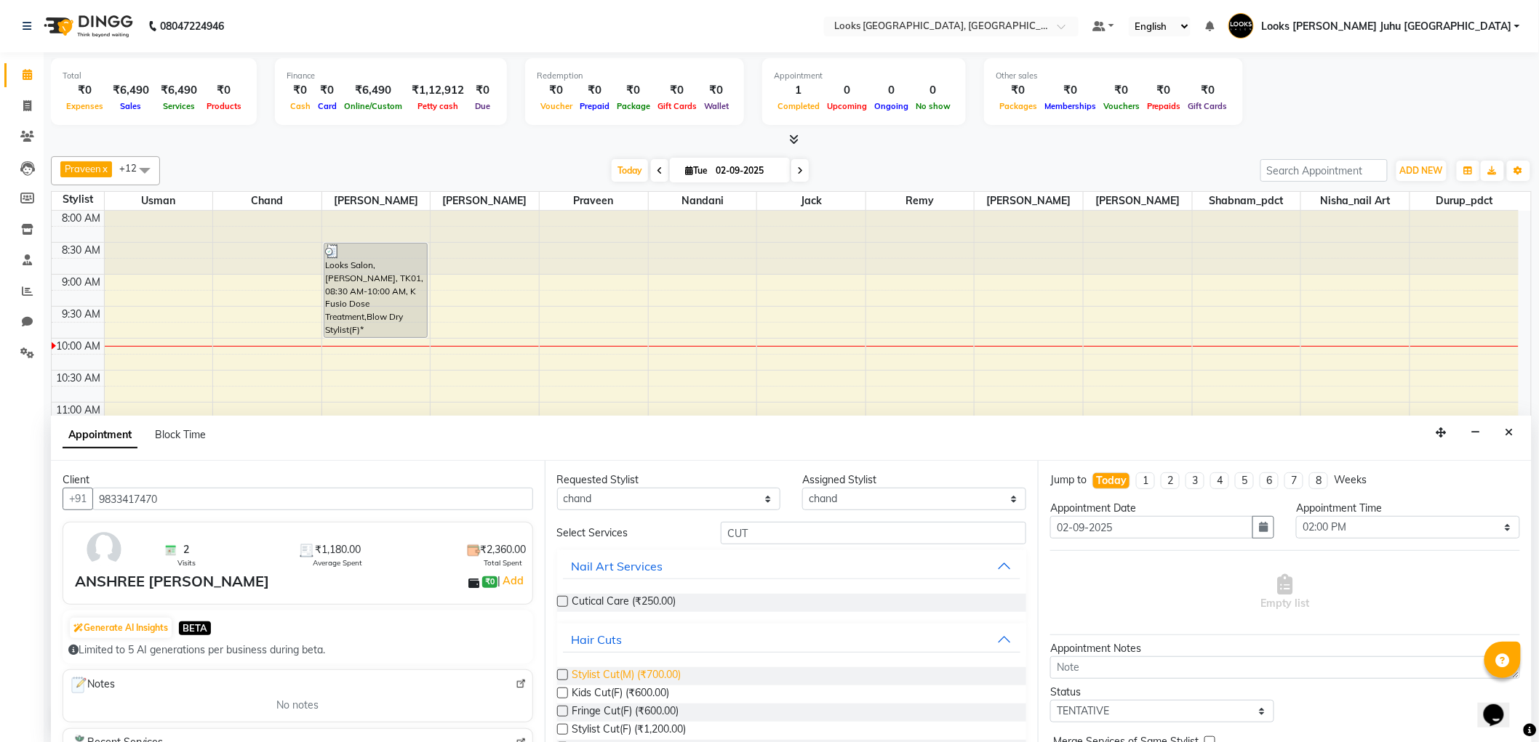
click at [630, 671] on span "Stylist Cut(M) (₹700.00)" at bounding box center [626, 677] width 109 height 18
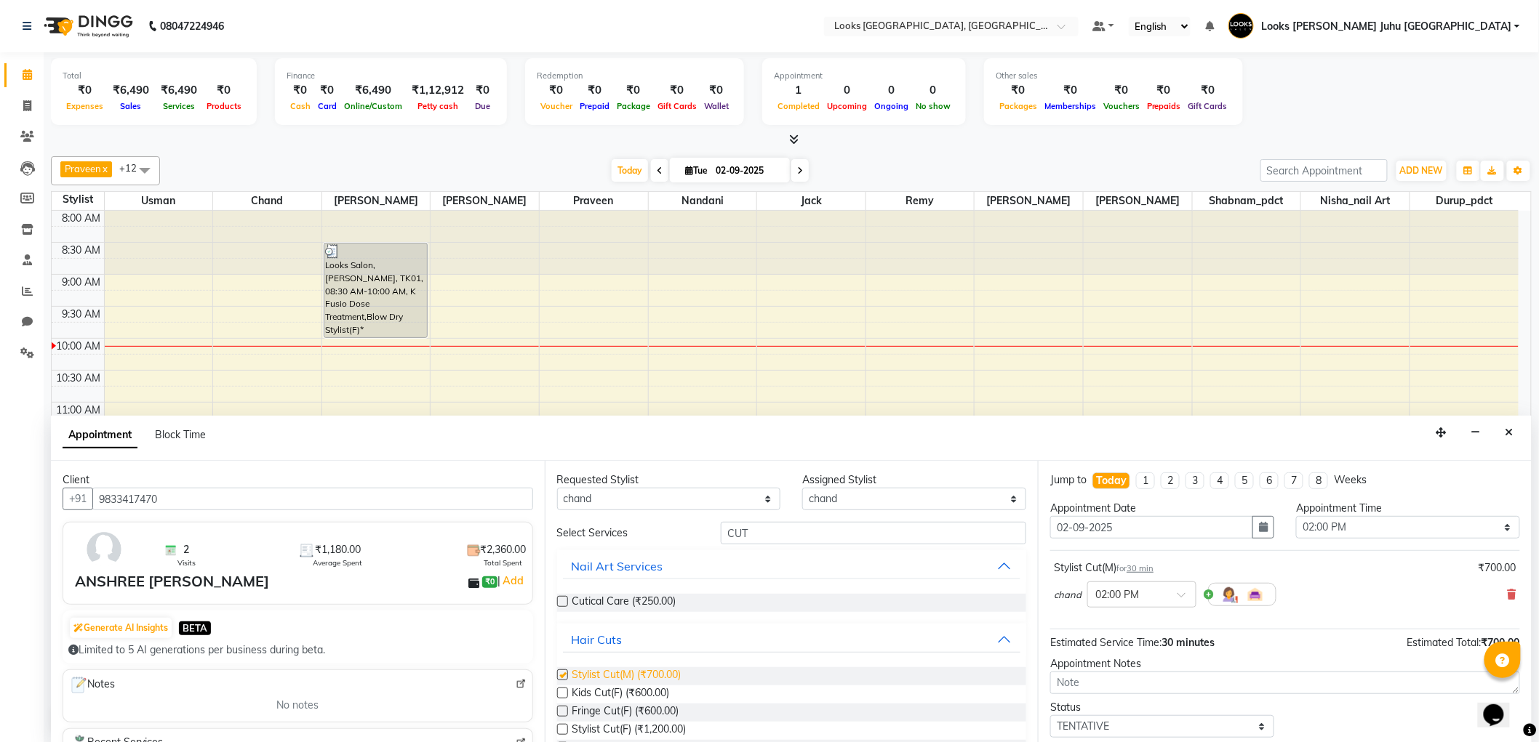
checkbox input "false"
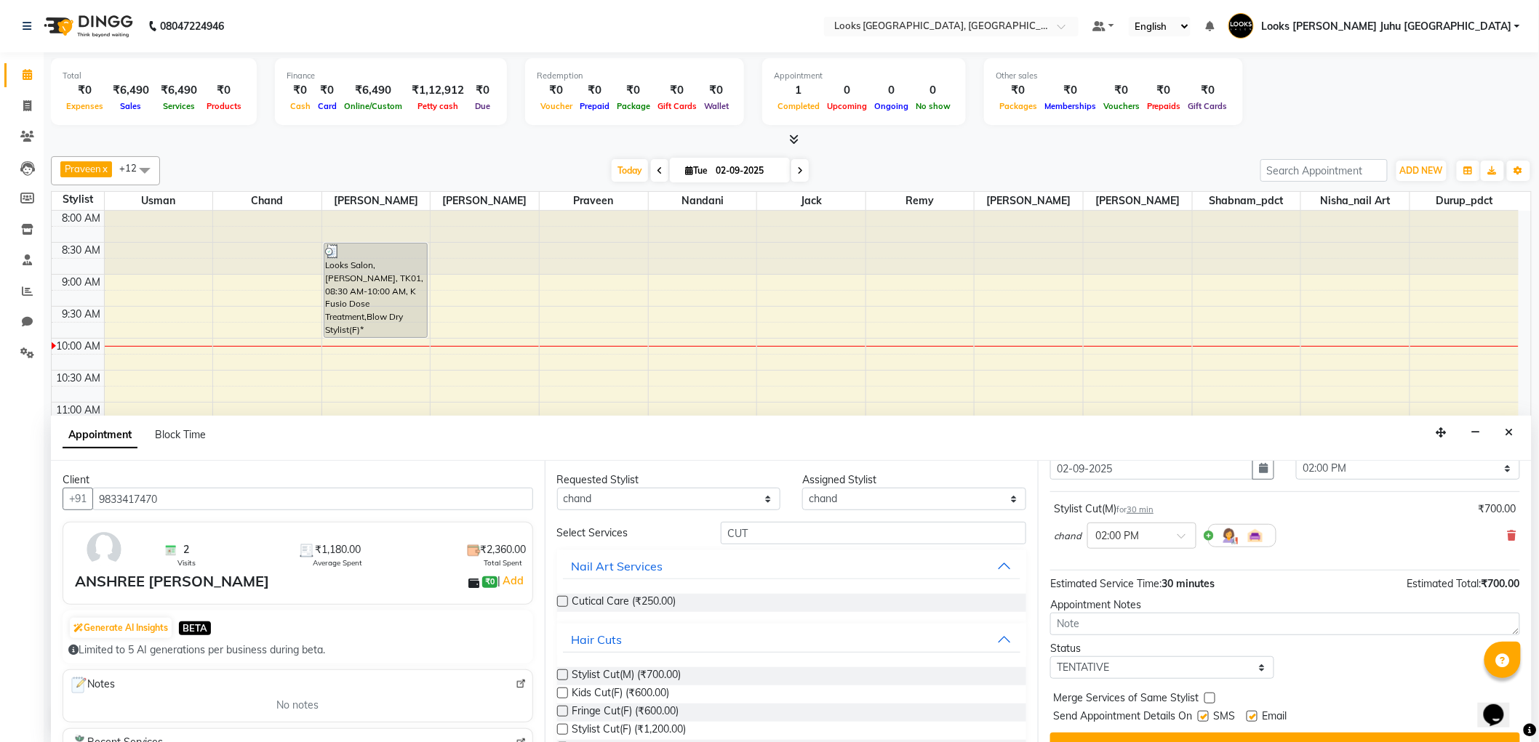
scroll to position [86, 0]
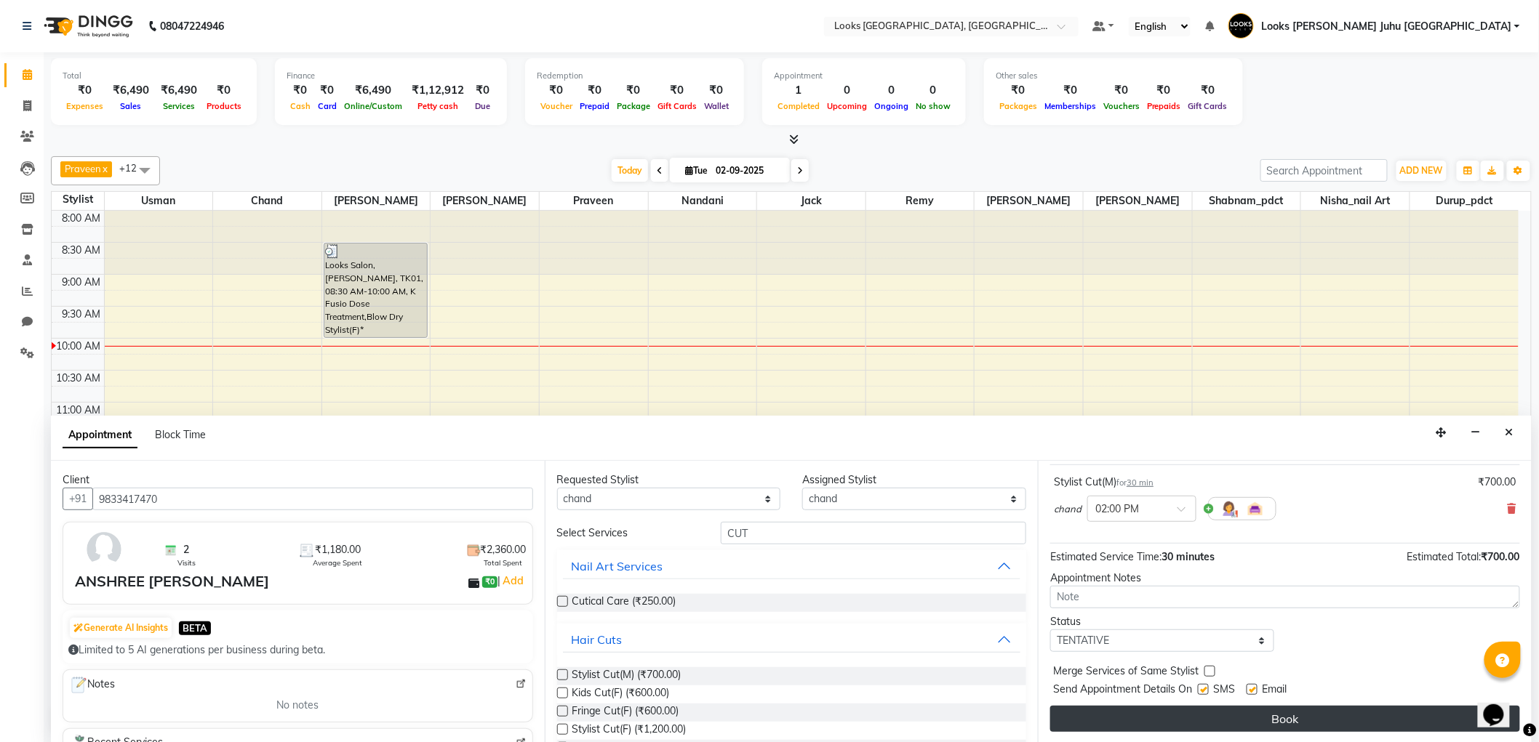
click at [1298, 713] on button "Book" at bounding box center [1285, 719] width 470 height 26
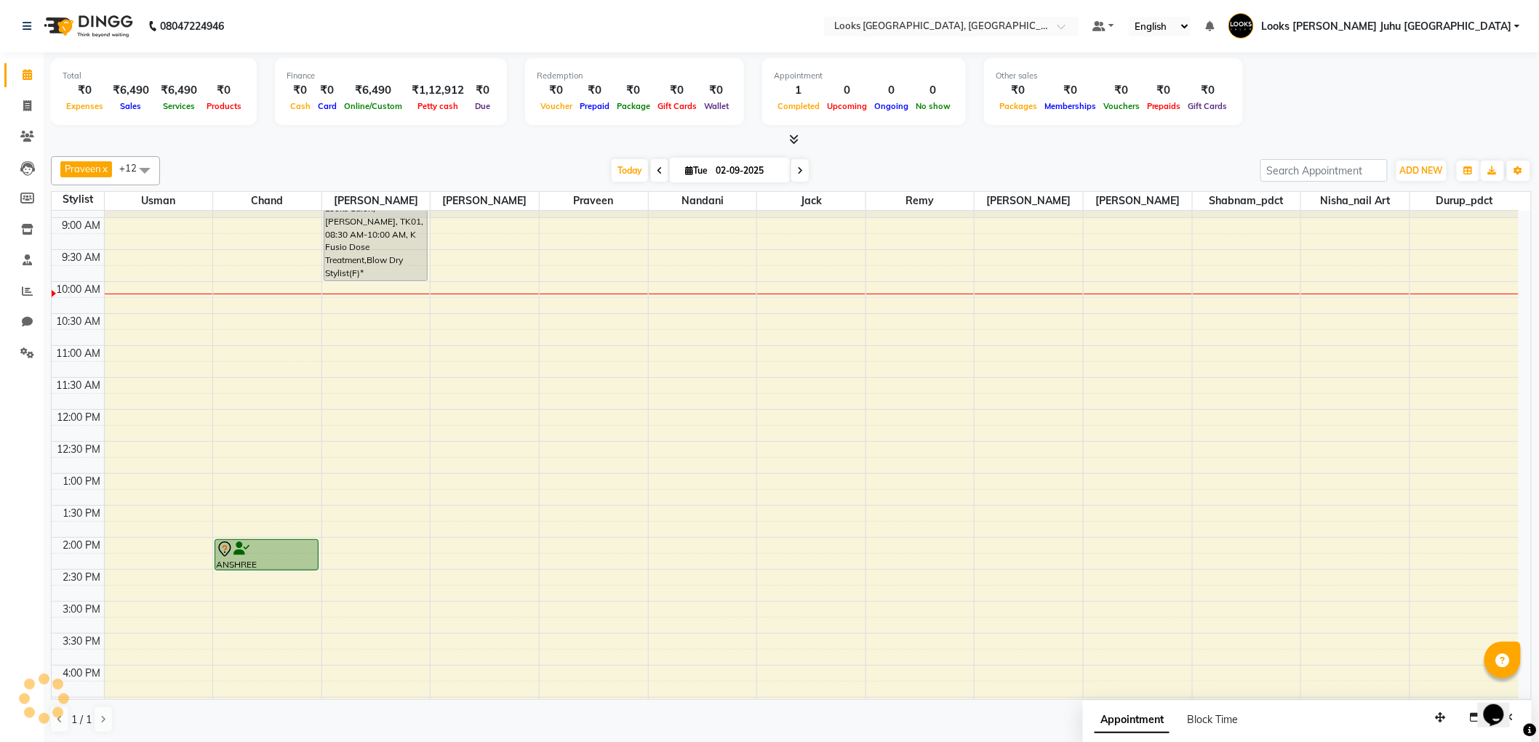
scroll to position [0, 0]
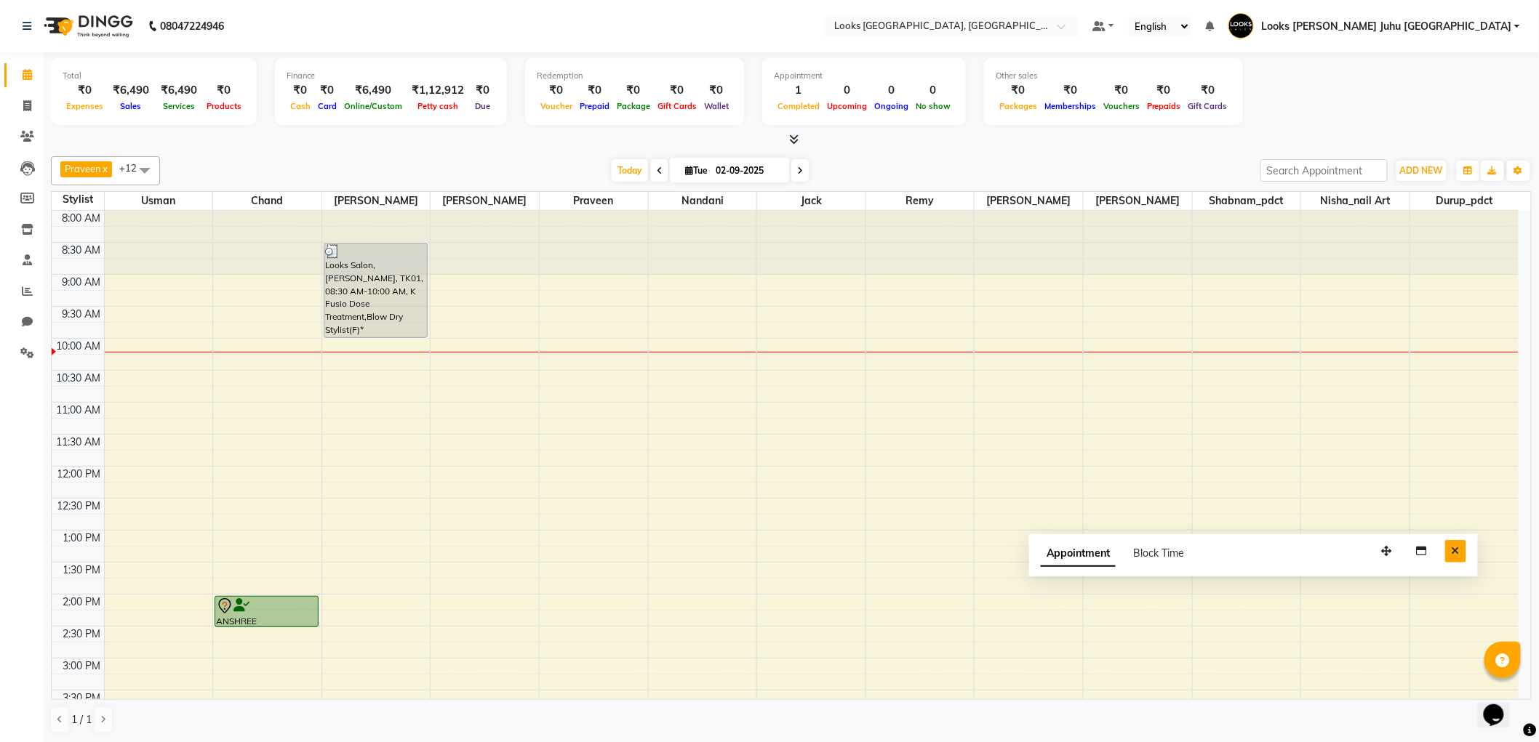
click at [1456, 547] on icon "Close" at bounding box center [1455, 551] width 8 height 10
